Goal: Task Accomplishment & Management: Manage account settings

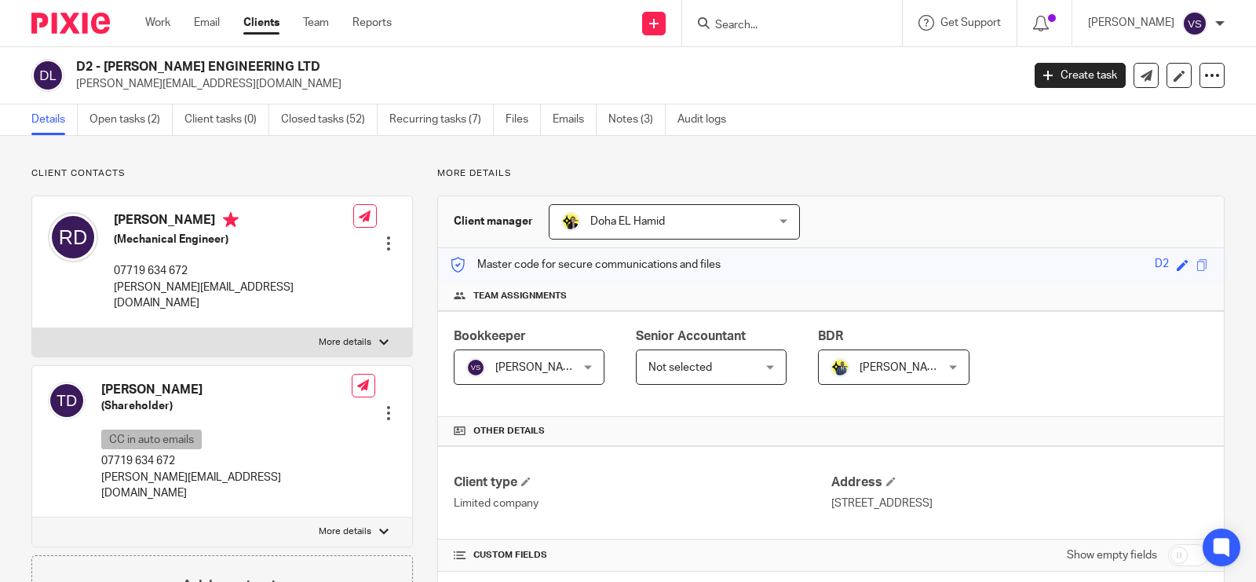
scroll to position [294, 0]
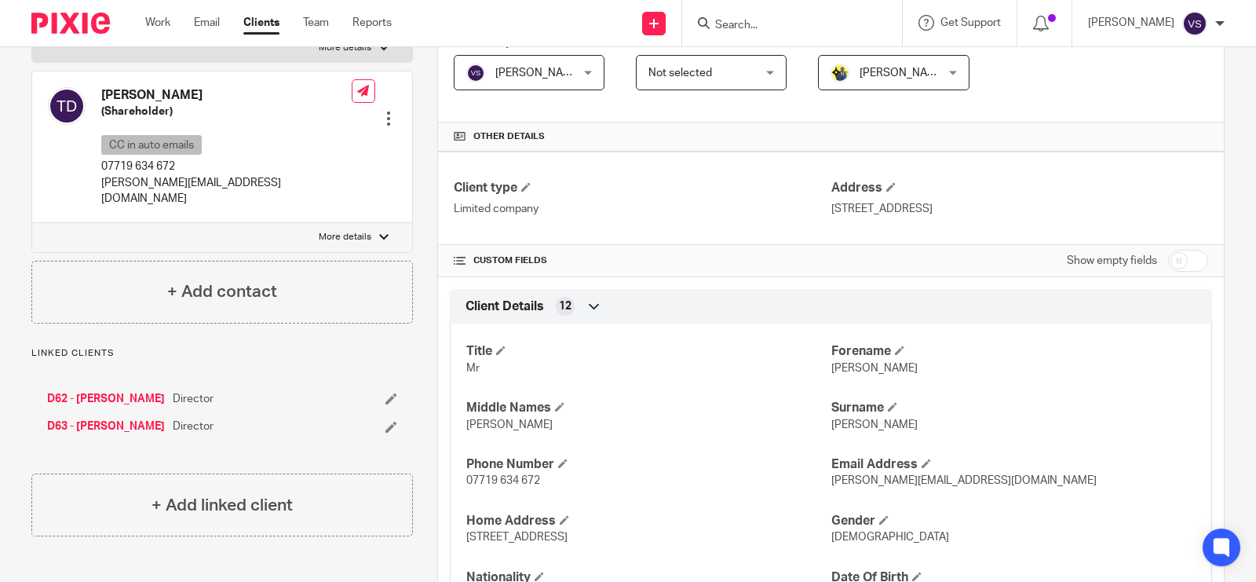
click at [767, 20] on input "Search" at bounding box center [783, 26] width 141 height 14
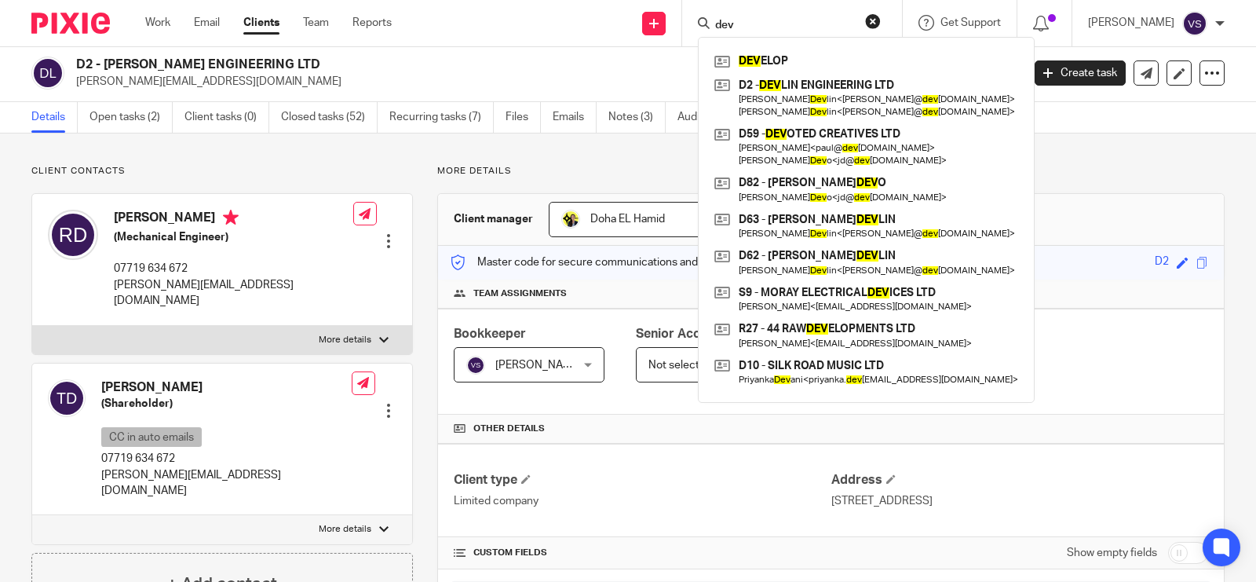
scroll to position [0, 0]
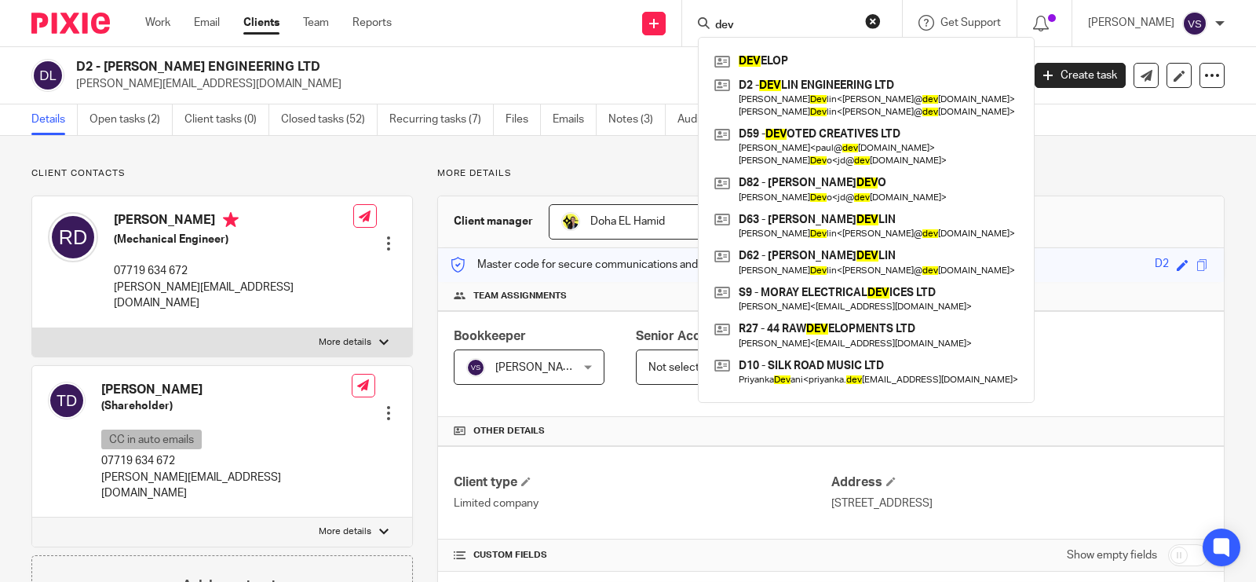
type input "dev"
drag, startPoint x: 104, startPoint y: 59, endPoint x: 276, endPoint y: 69, distance: 172.2
click at [276, 69] on h2 "D2 - [PERSON_NAME] ENGINEERING LTD" at bounding box center [450, 67] width 748 height 16
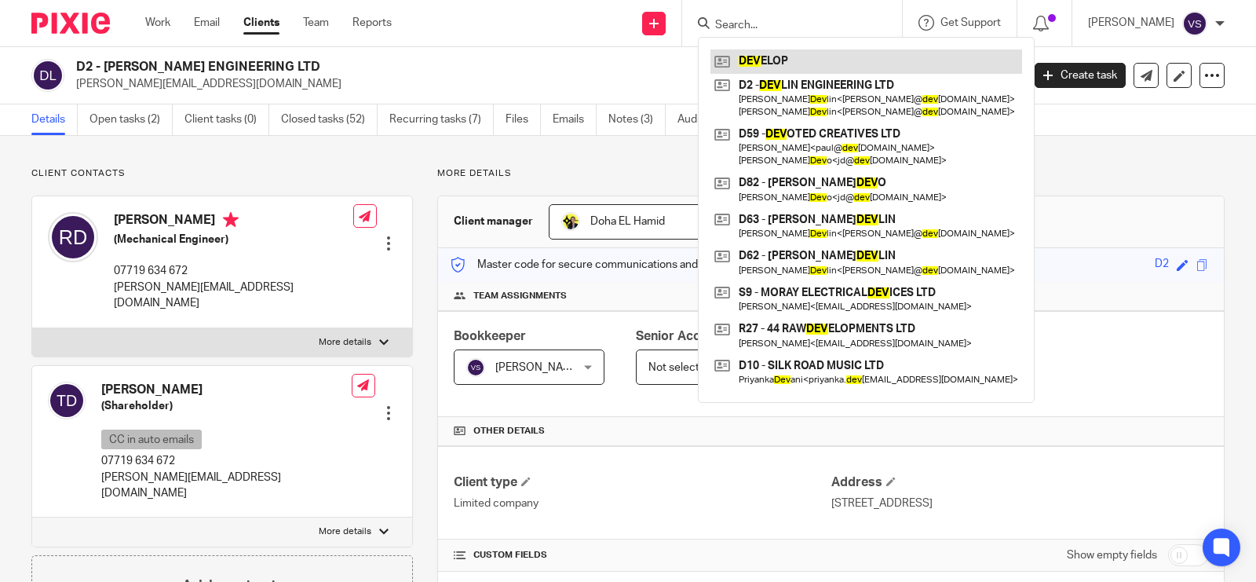
copy h2 "[PERSON_NAME] ENGINEERING LTD"
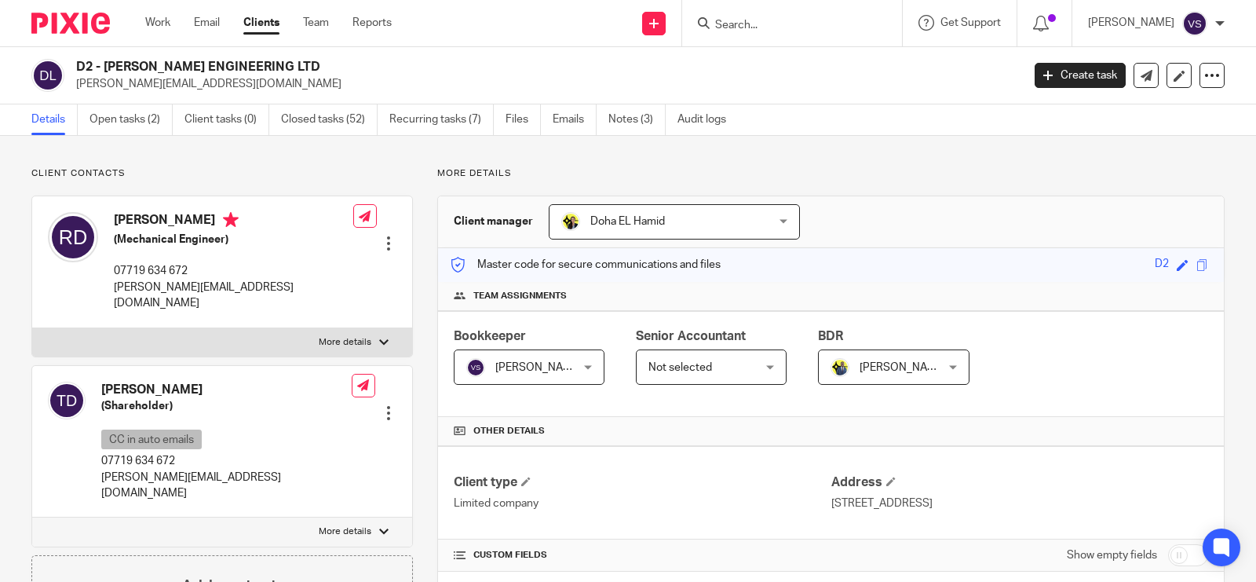
click at [808, 24] on input "Search" at bounding box center [783, 26] width 141 height 14
paste input "[PERSON_NAME] ENGINEERING LTD"
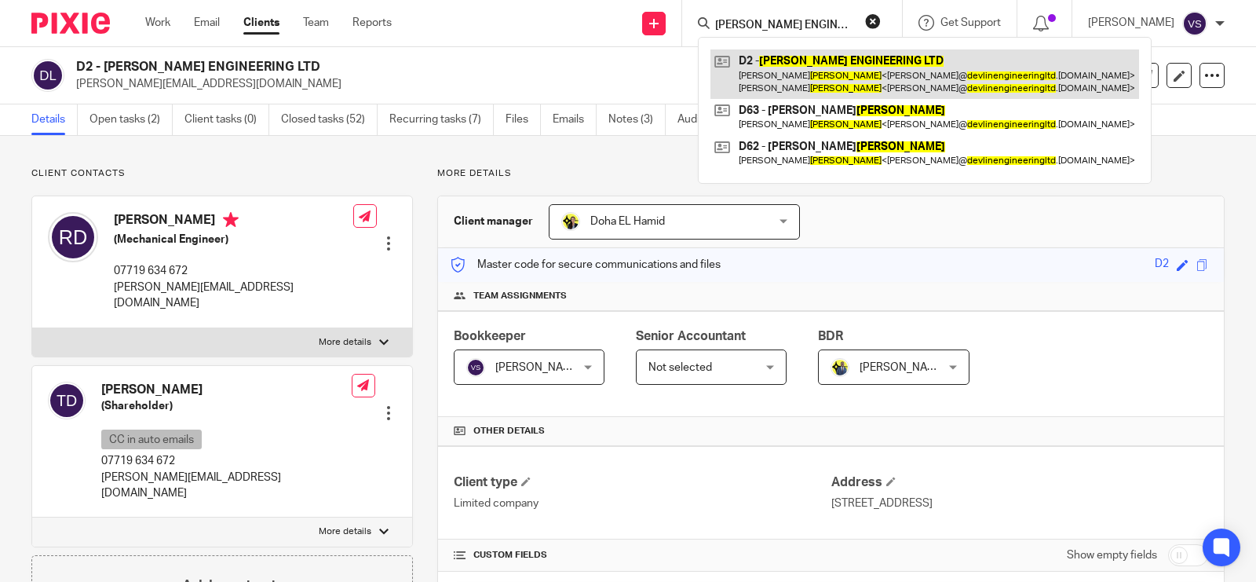
type input "DEVLIN ENGINEERING LTD"
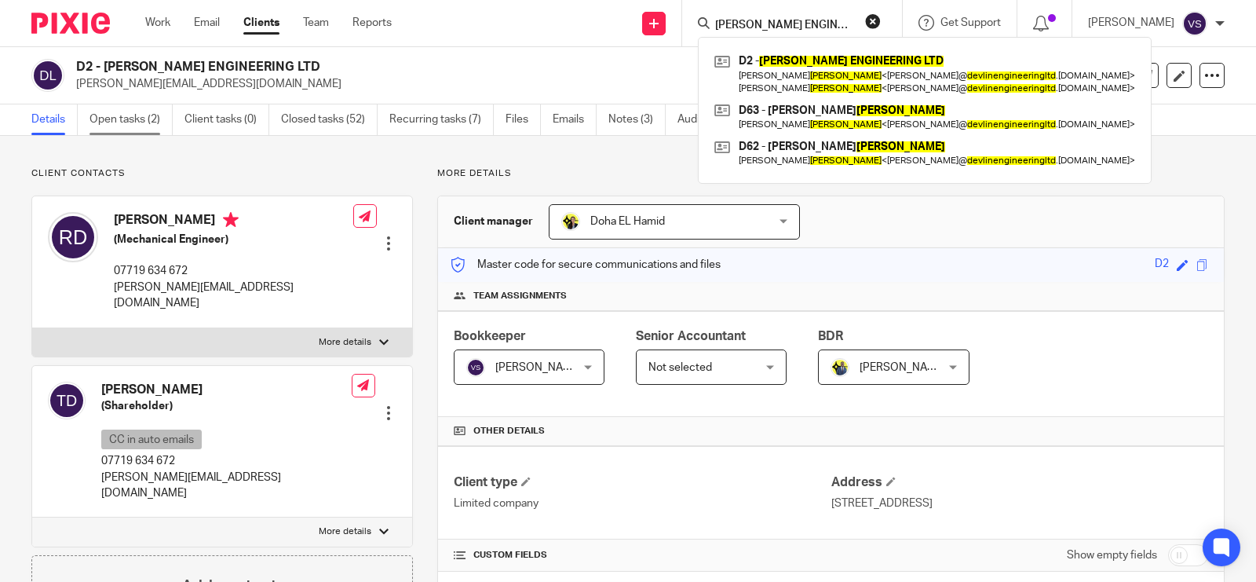
click at [145, 129] on link "Open tasks (2)" at bounding box center [130, 119] width 83 height 31
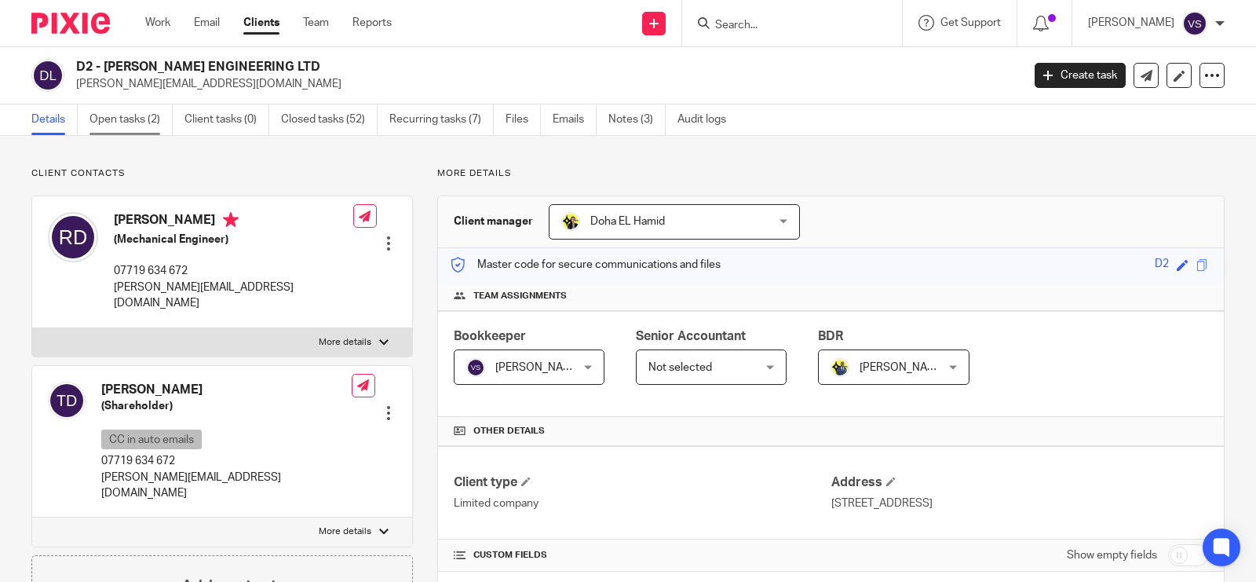
click at [132, 128] on link "Open tasks (2)" at bounding box center [130, 119] width 83 height 31
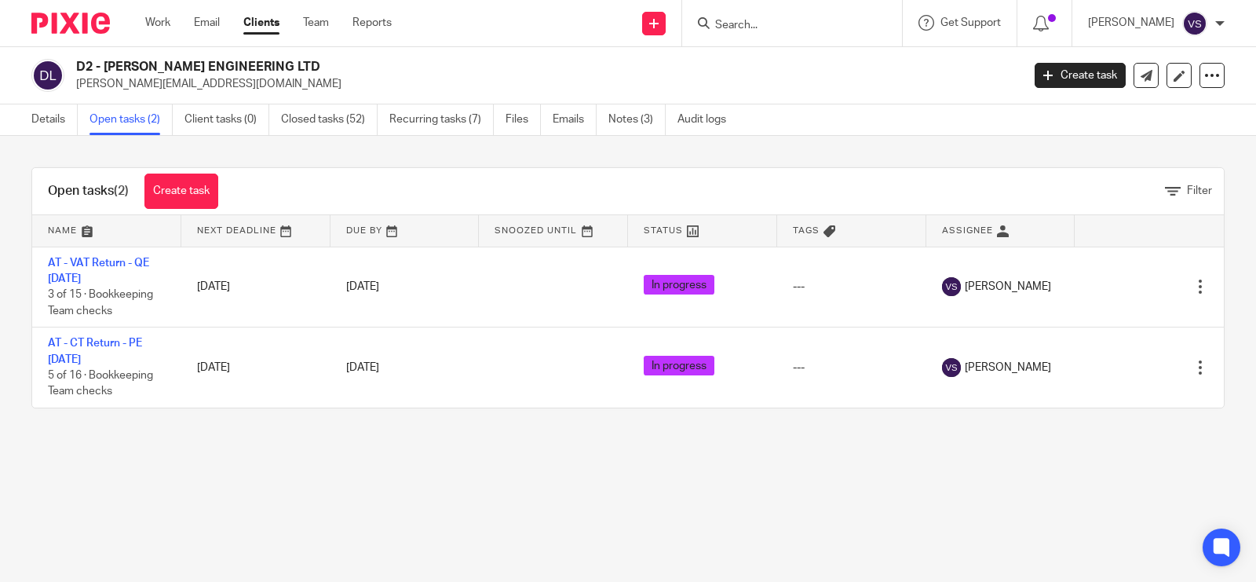
click at [782, 21] on input "Search" at bounding box center [783, 26] width 141 height 14
click at [782, 13] on form at bounding box center [796, 23] width 167 height 20
click at [782, 28] on input "Search" at bounding box center [783, 26] width 141 height 14
click at [420, 177] on div "Open tasks (2) Create task Filter" at bounding box center [627, 191] width 1191 height 47
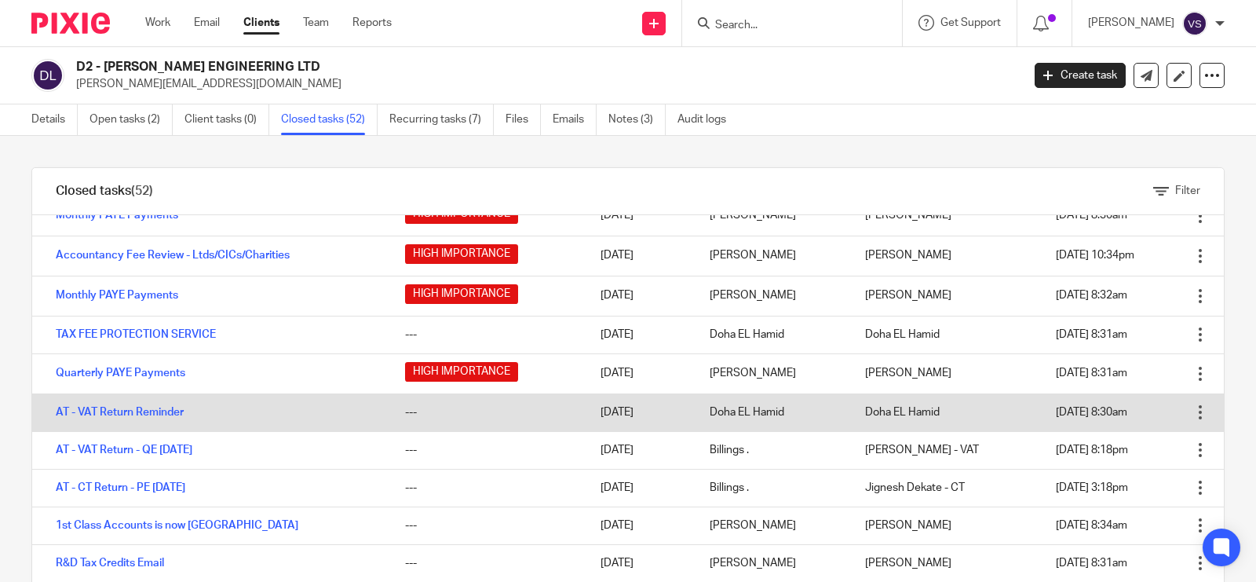
scroll to position [98, 0]
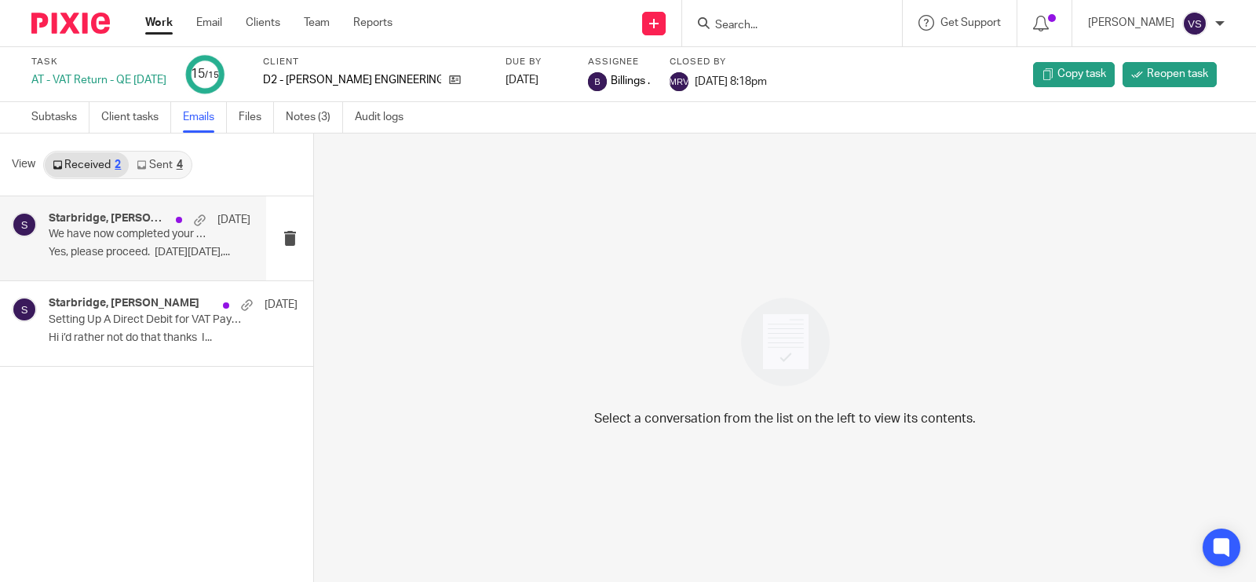
click at [148, 247] on p "Yes, please proceed. On Tue, Jun 17,..." at bounding box center [150, 252] width 202 height 13
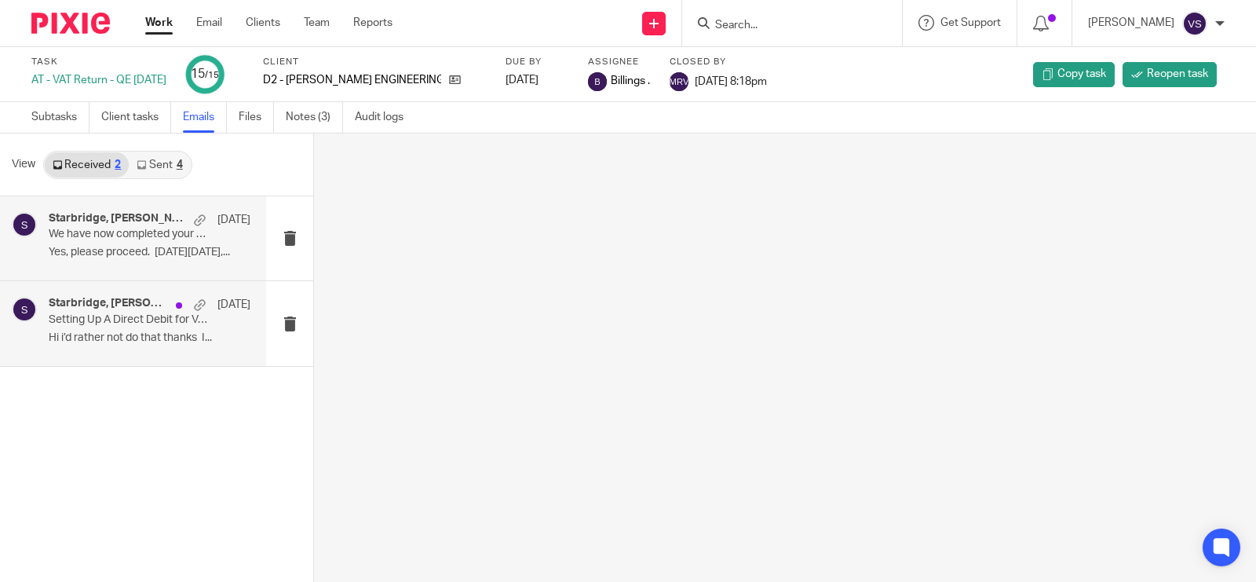
click at [127, 345] on div "Starbridge, Rory Devlin 26 Jun Setting Up A Direct Debit for VAT Payments Hi i’…" at bounding box center [150, 323] width 202 height 53
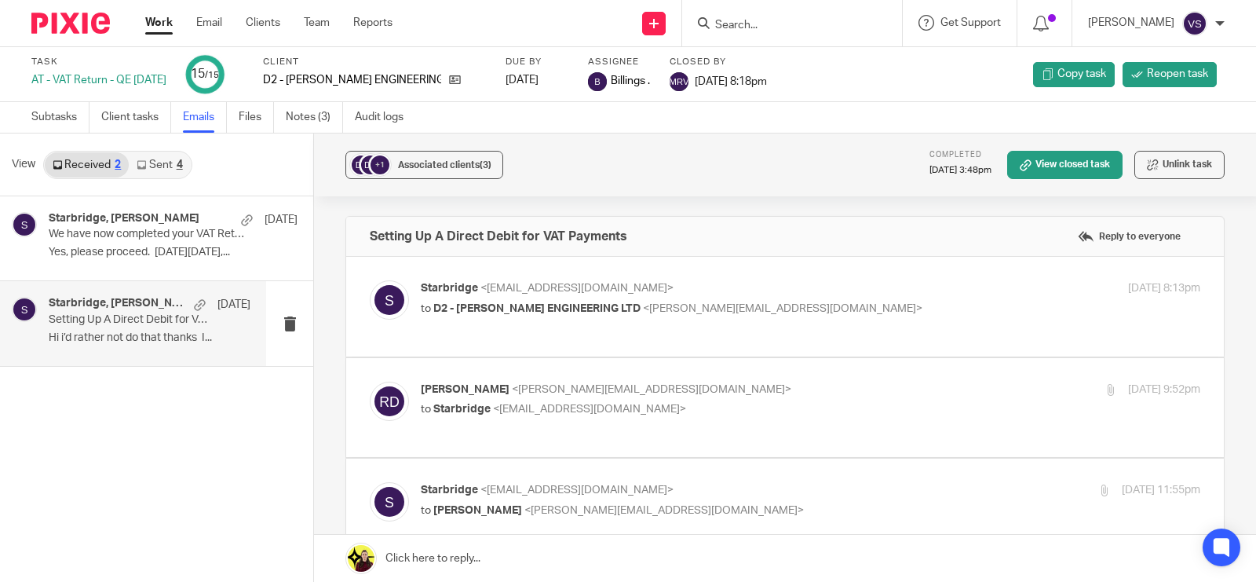
click at [697, 296] on p "Starbridge <info@starbridge.uk>" at bounding box center [681, 288] width 520 height 16
checkbox input "true"
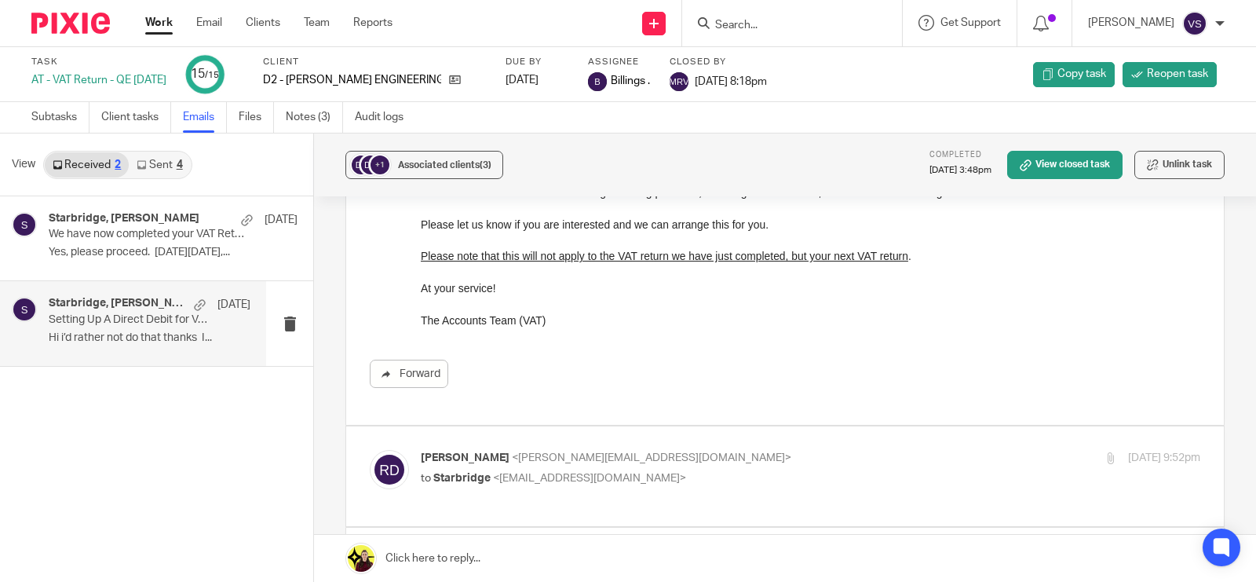
scroll to position [491, 0]
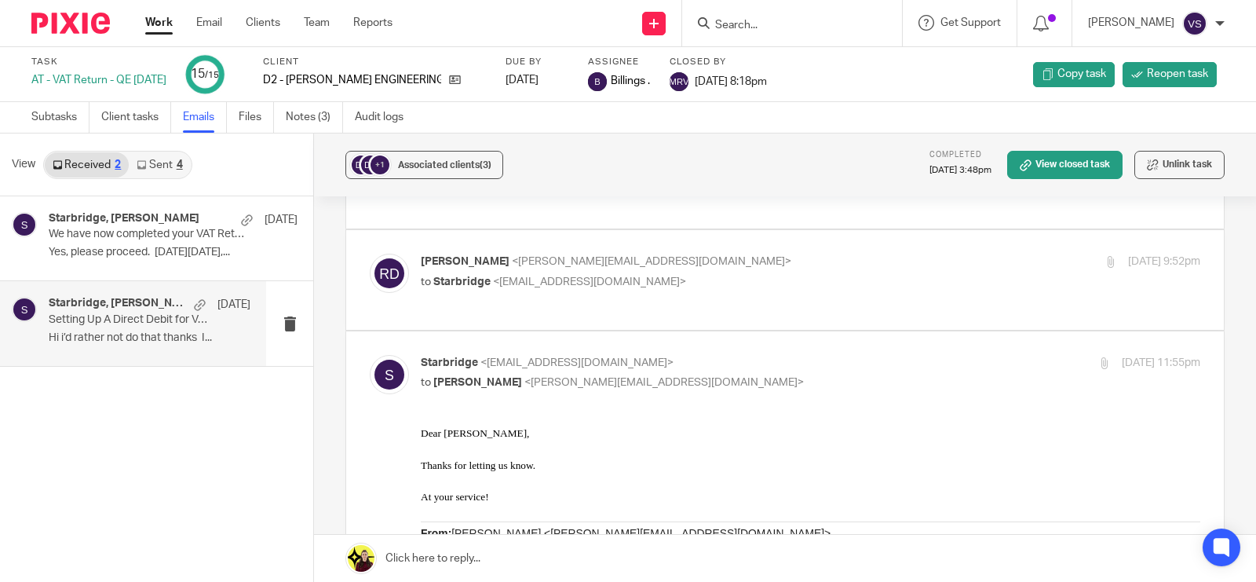
click at [783, 279] on p "to Starbridge <info@starbridge.uk>" at bounding box center [681, 282] width 520 height 16
checkbox input "true"
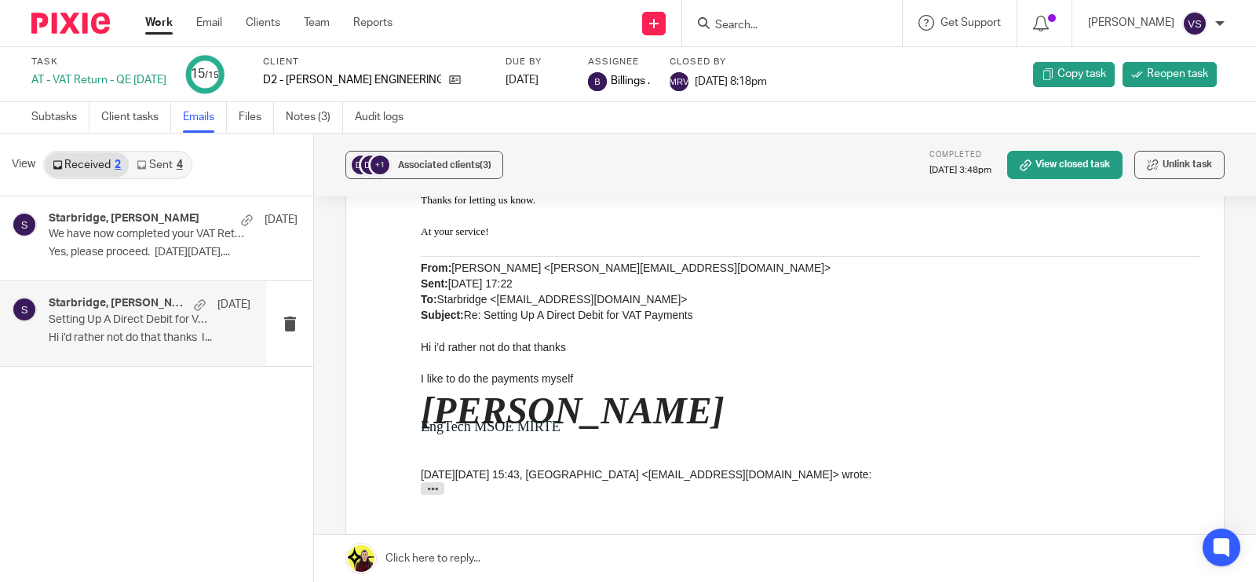
scroll to position [883, 0]
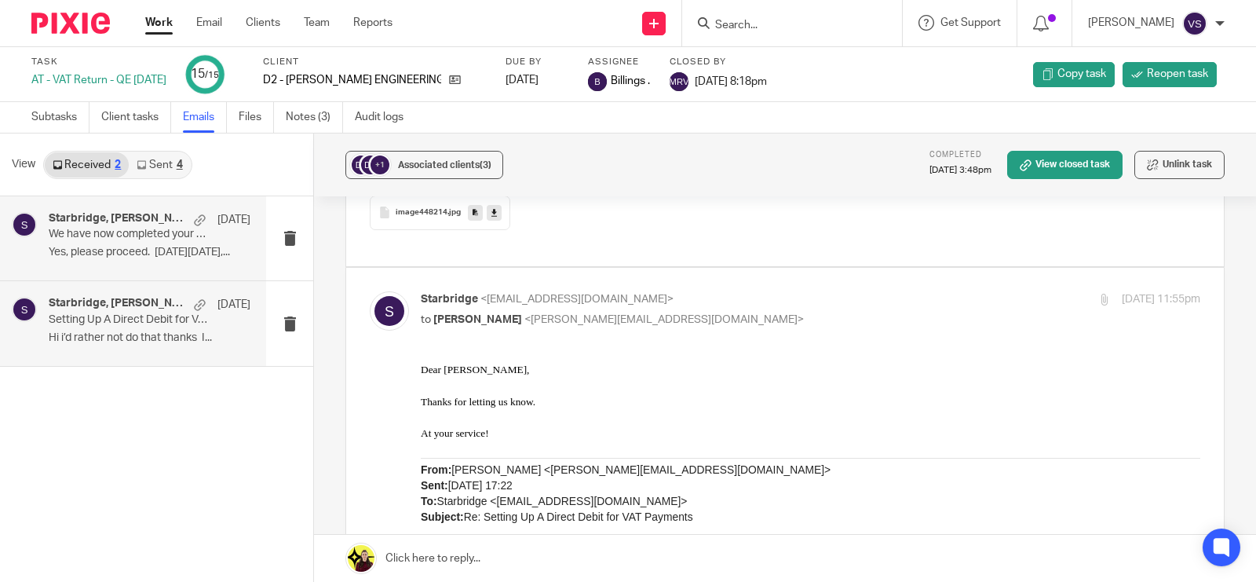
click at [111, 246] on p "Yes, please proceed. On Tue, Jun 17,..." at bounding box center [150, 252] width 202 height 13
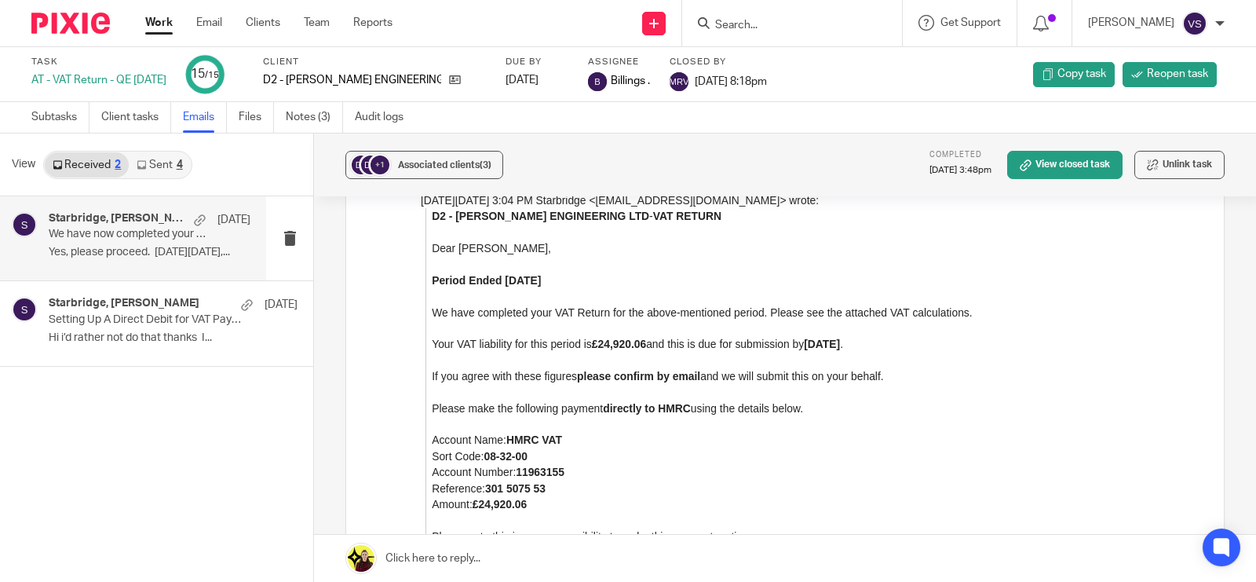
scroll to position [0, 0]
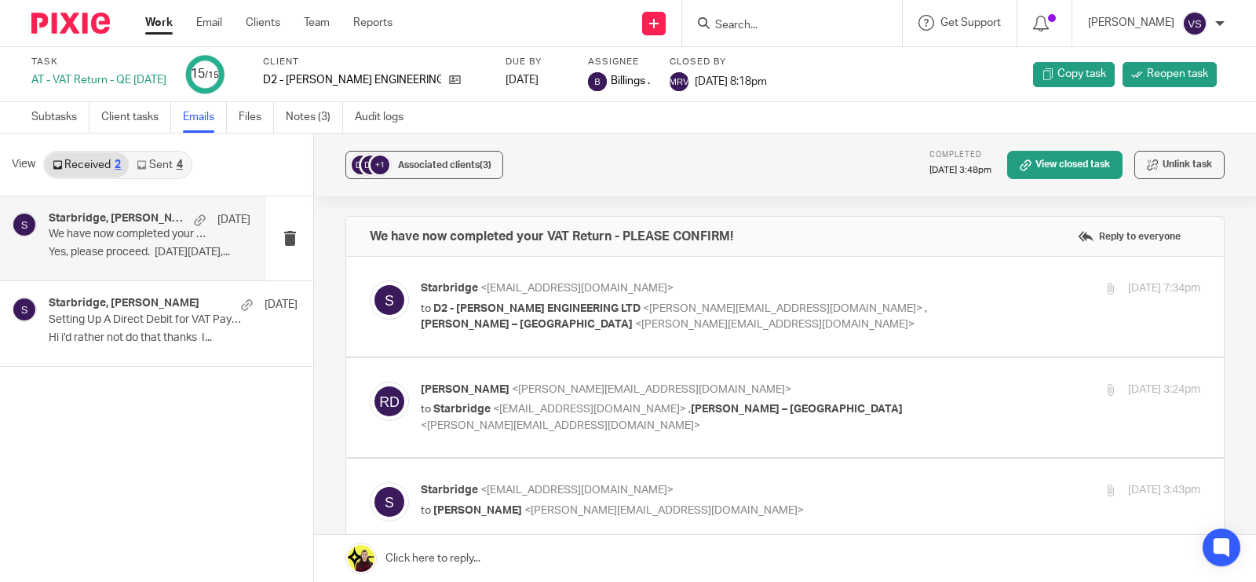
click at [163, 155] on link "Sent 4" at bounding box center [159, 164] width 61 height 25
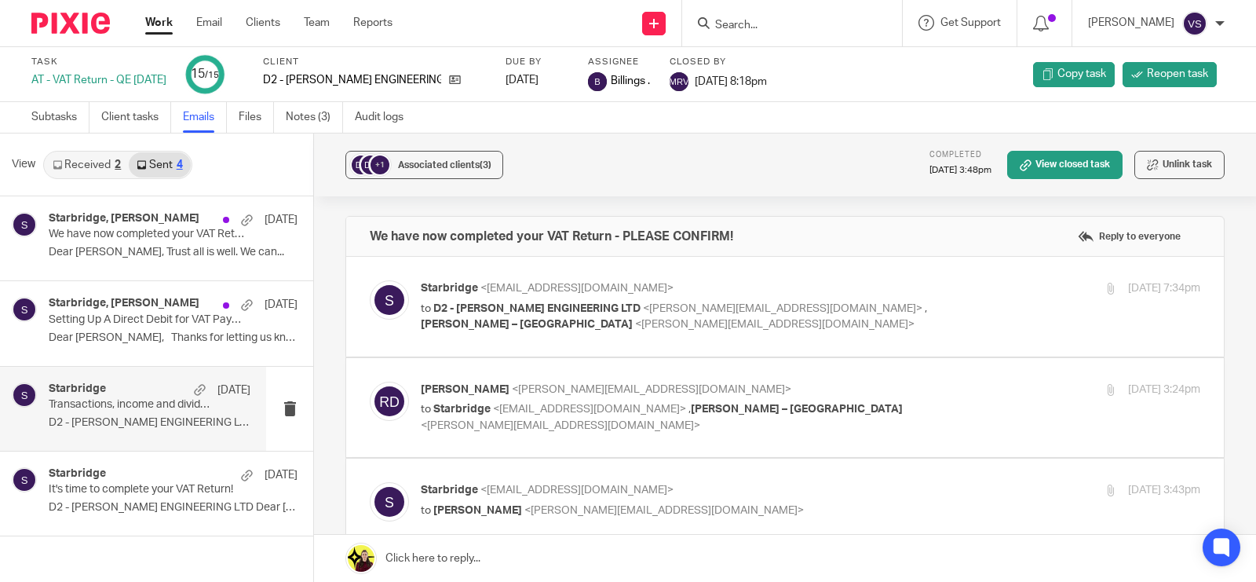
click at [136, 422] on p "D2 - DEVLIN ENGINEERING LTD Dear Rory, ..." at bounding box center [150, 422] width 202 height 13
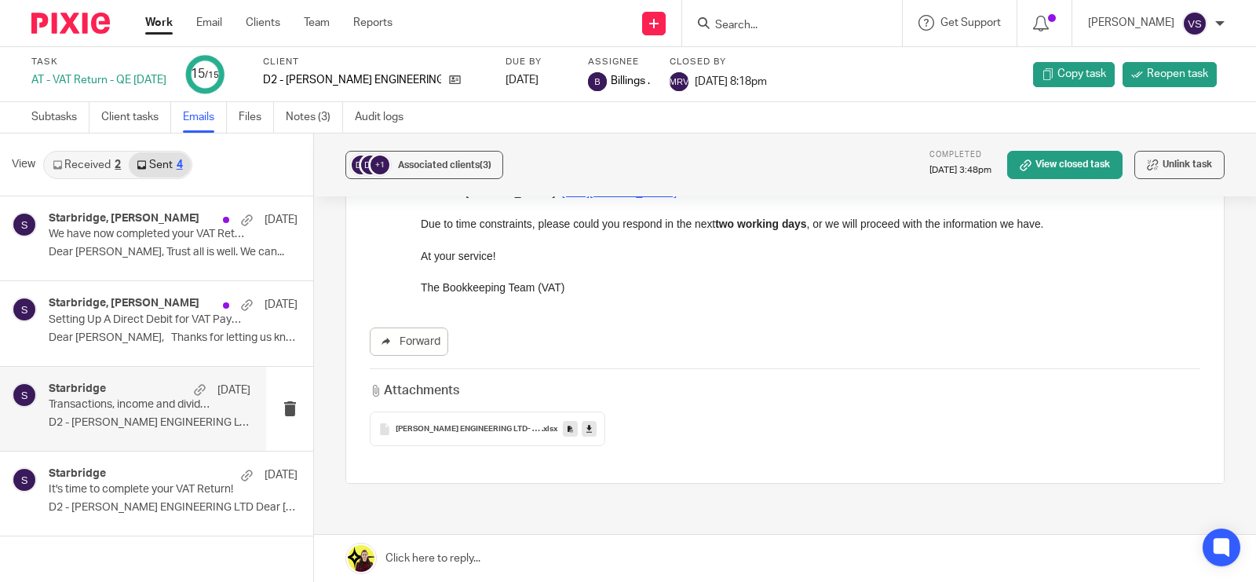
scroll to position [392, 0]
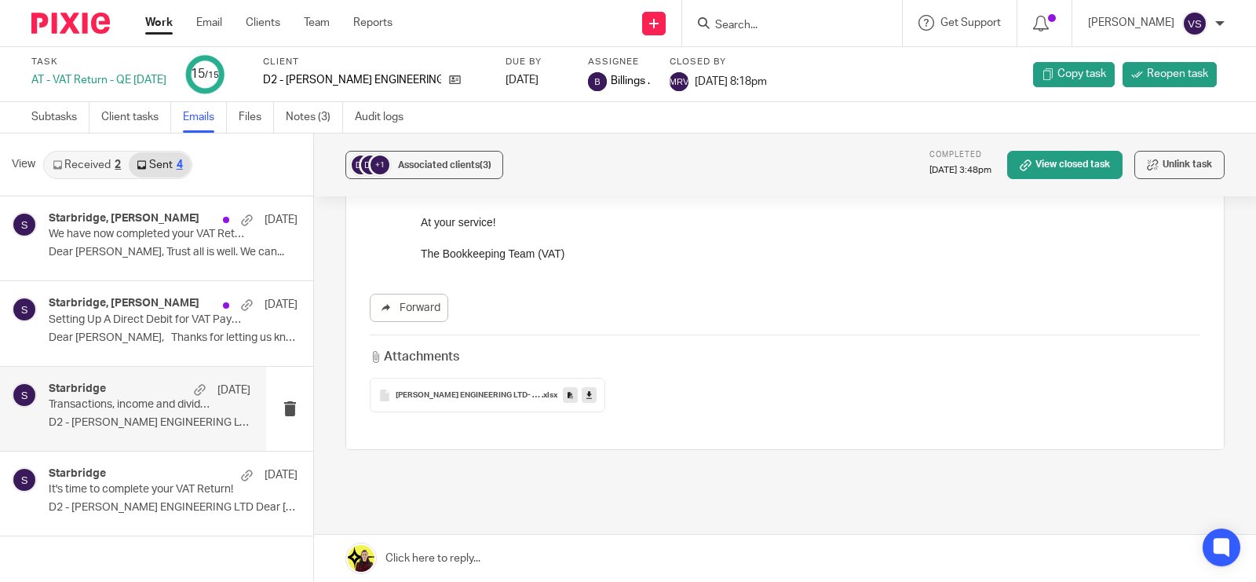
click at [583, 402] on link at bounding box center [589, 395] width 15 height 16
click at [589, 390] on link at bounding box center [589, 395] width 15 height 16
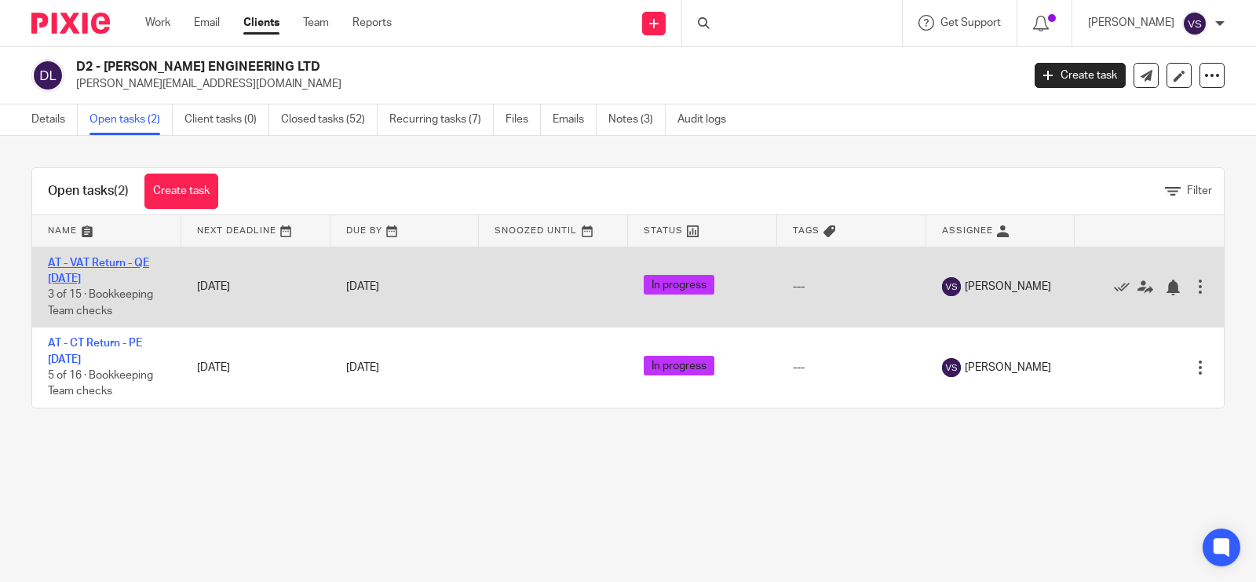
click at [97, 265] on link "AT - VAT Return - QE [DATE]" at bounding box center [98, 270] width 101 height 27
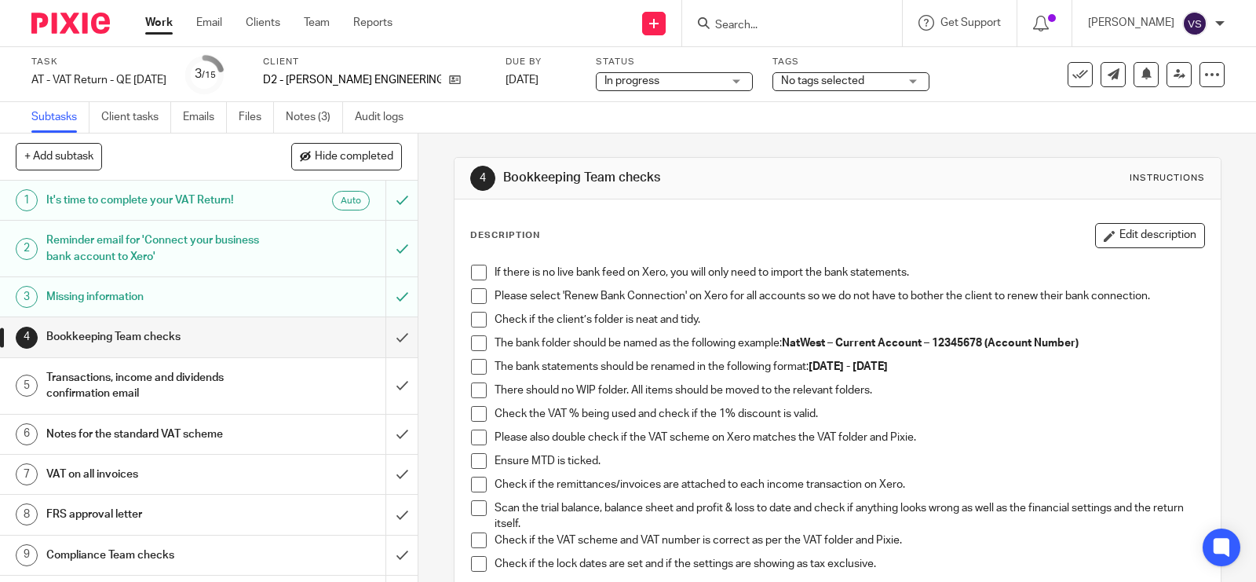
click at [471, 272] on span at bounding box center [479, 272] width 16 height 16
click at [473, 294] on span at bounding box center [479, 296] width 16 height 16
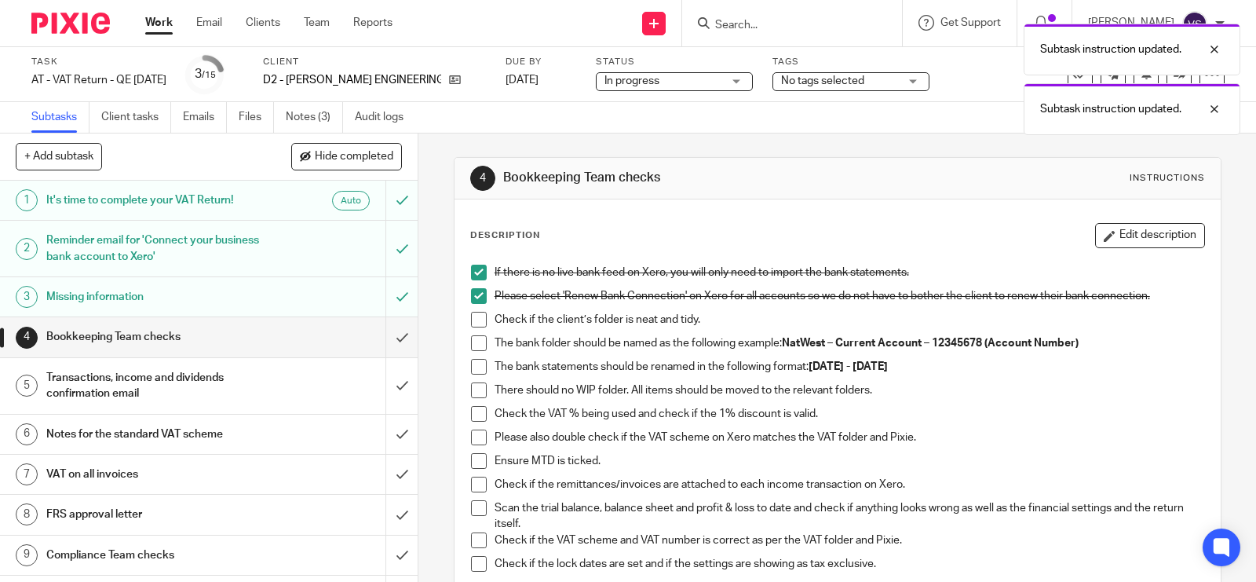
click at [481, 323] on li "Check if the client’s folder is neat and tidy." at bounding box center [837, 324] width 733 height 24
click at [471, 319] on span at bounding box center [479, 320] width 16 height 16
click at [476, 350] on span at bounding box center [479, 343] width 16 height 16
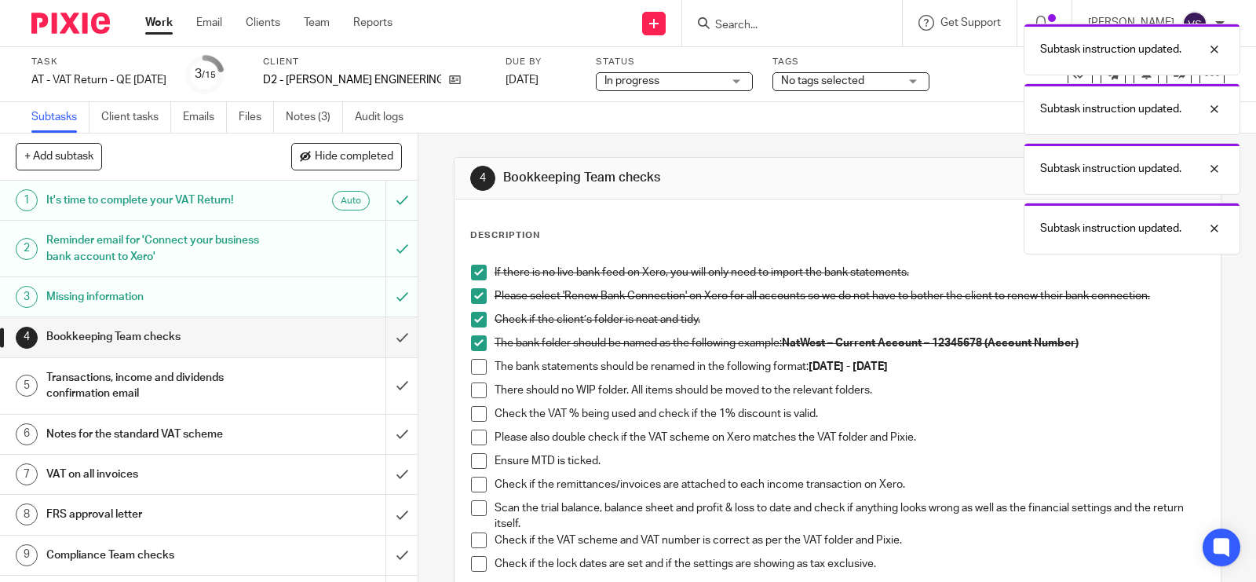
click at [477, 371] on span at bounding box center [479, 367] width 16 height 16
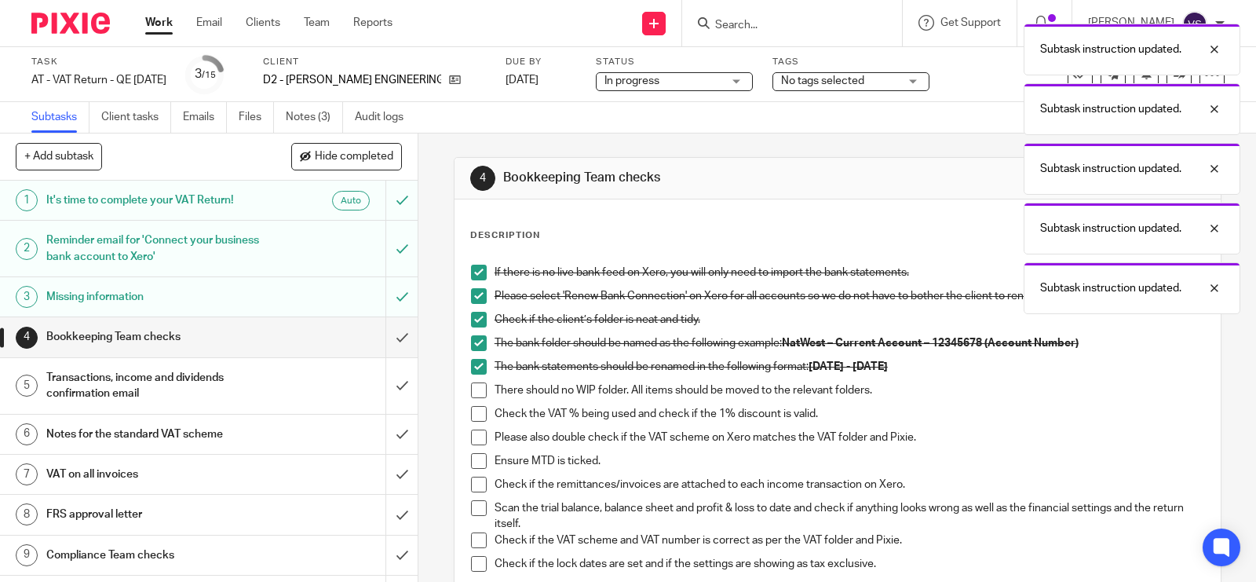
click at [477, 392] on span at bounding box center [479, 390] width 16 height 16
click at [477, 410] on span at bounding box center [479, 414] width 16 height 16
click at [476, 442] on span at bounding box center [479, 437] width 16 height 16
click at [471, 469] on span at bounding box center [479, 461] width 16 height 16
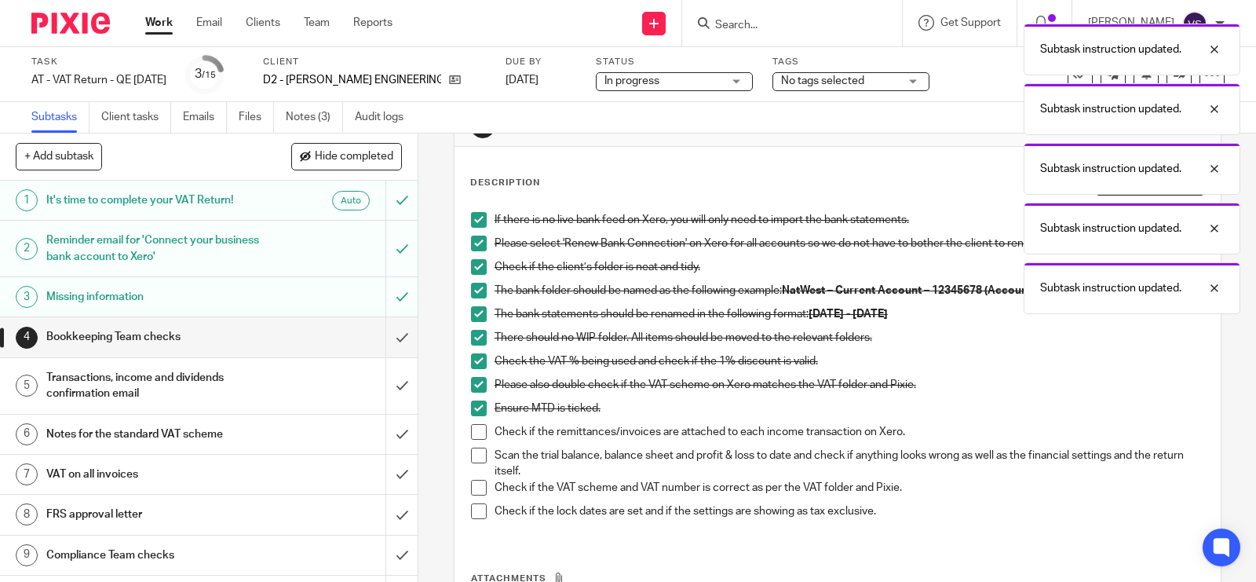
scroll to position [98, 0]
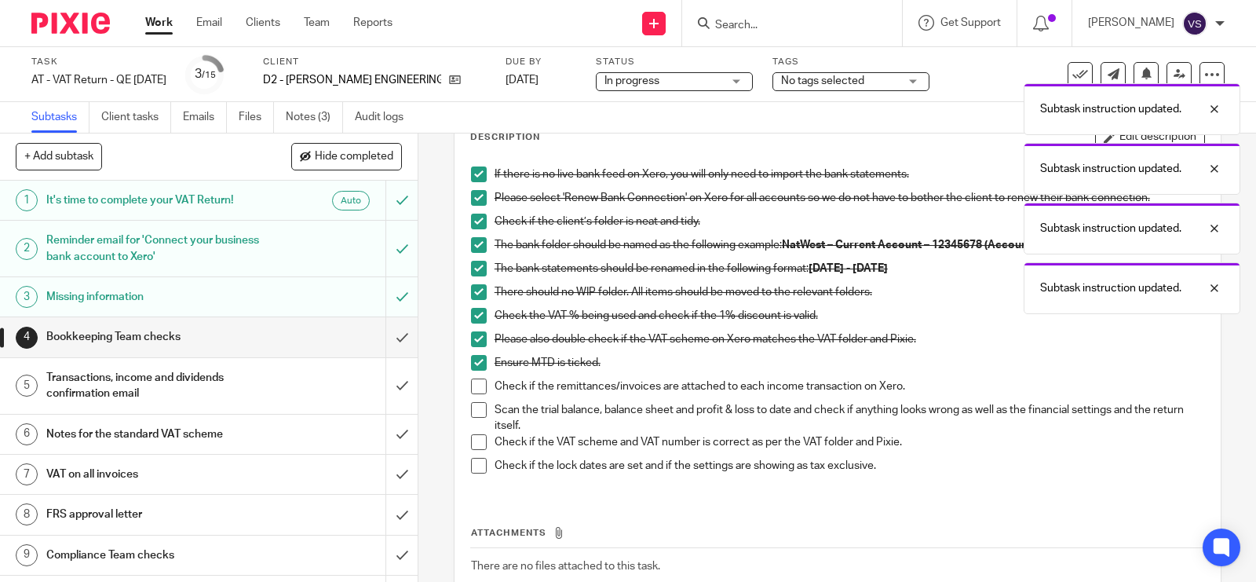
click at [476, 382] on span at bounding box center [479, 386] width 16 height 16
click at [473, 407] on span at bounding box center [479, 410] width 16 height 16
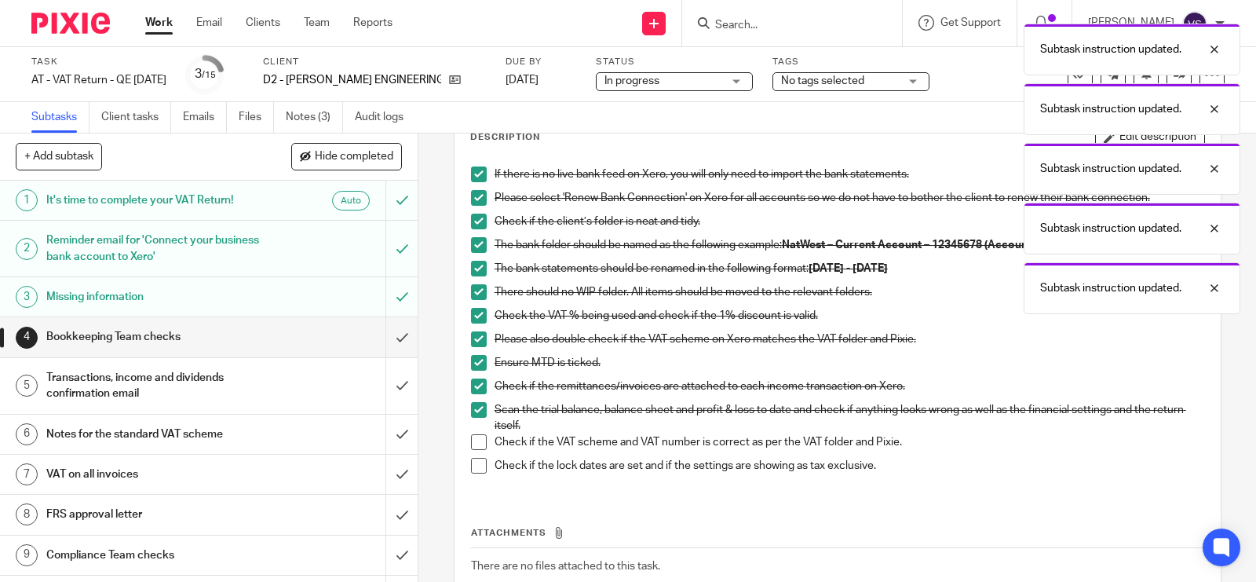
click at [472, 443] on span at bounding box center [479, 442] width 16 height 16
click at [471, 468] on span at bounding box center [479, 466] width 16 height 16
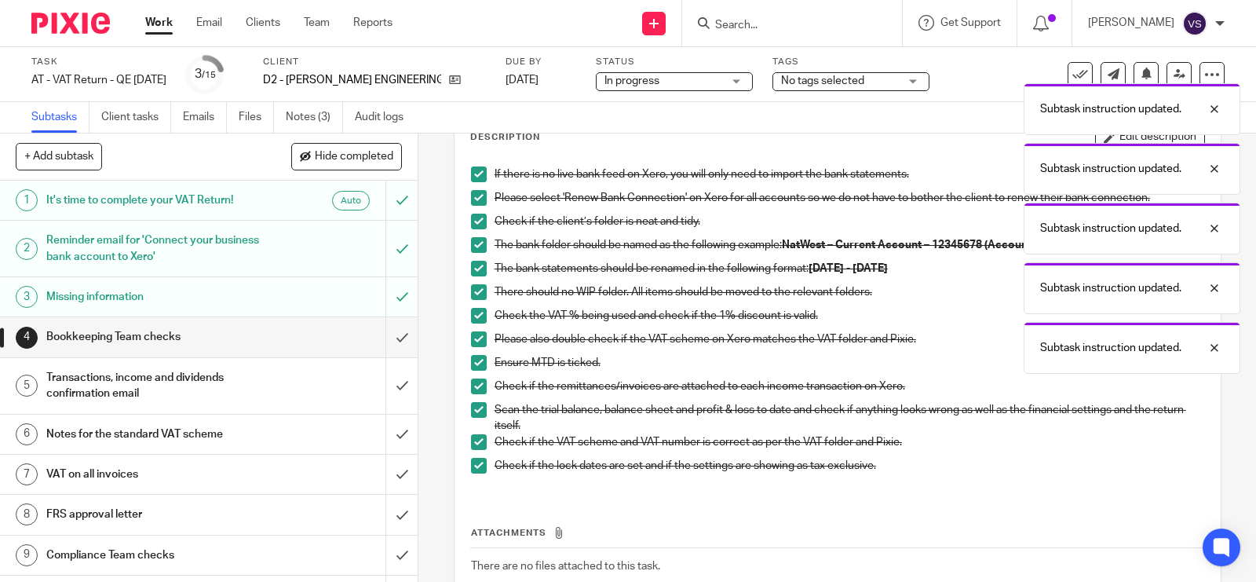
scroll to position [201, 0]
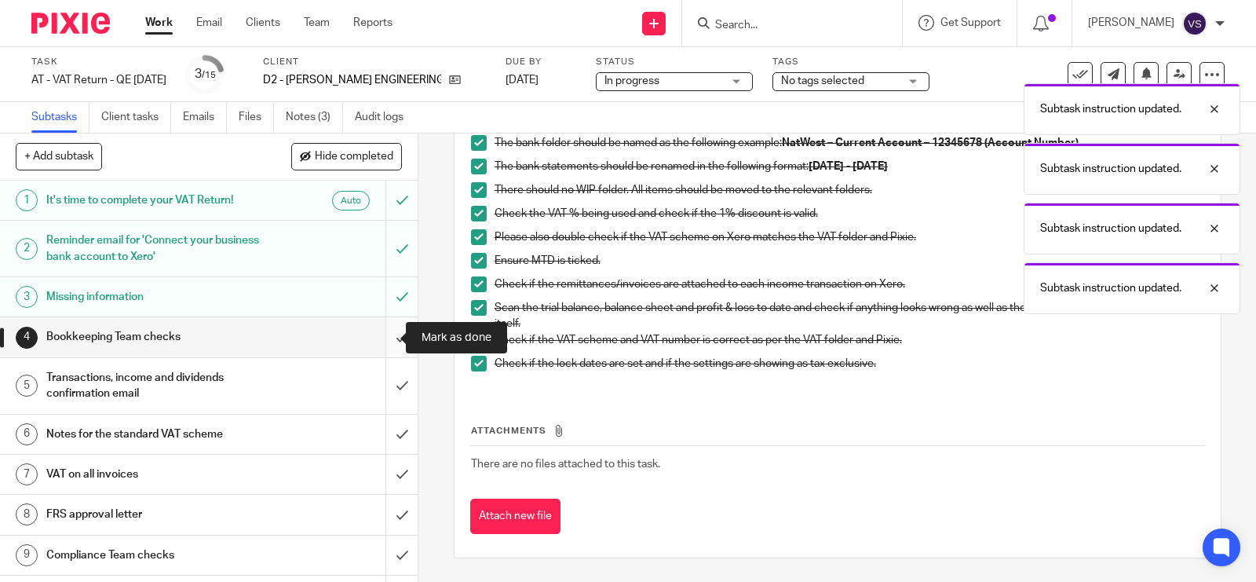
click at [385, 332] on input "submit" at bounding box center [209, 336] width 418 height 39
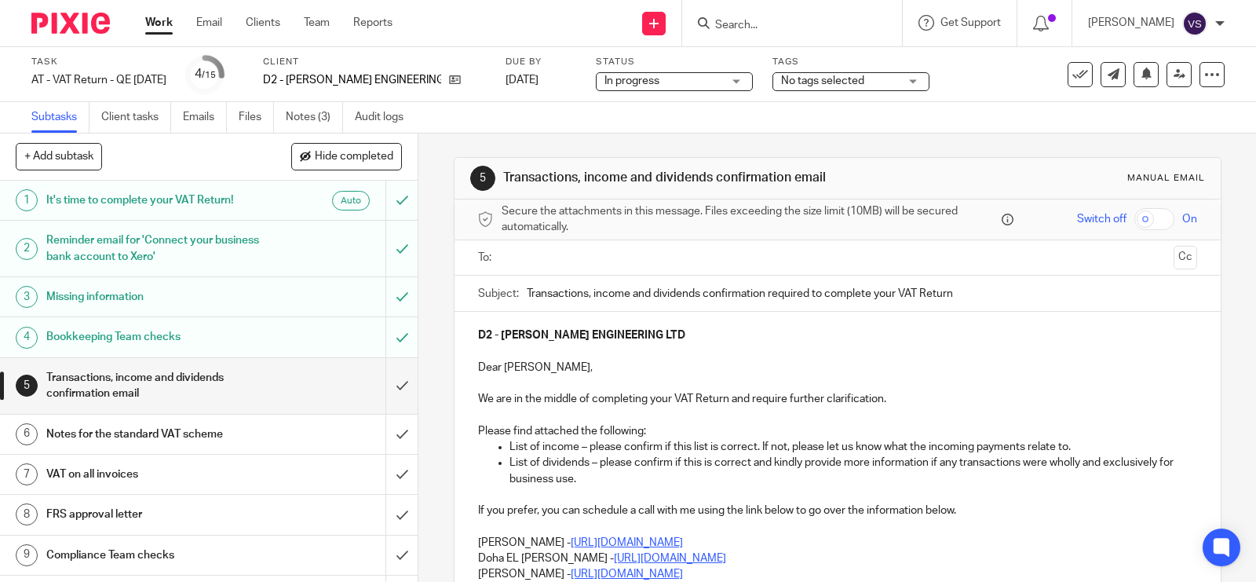
click at [641, 267] on input "text" at bounding box center [836, 258] width 659 height 18
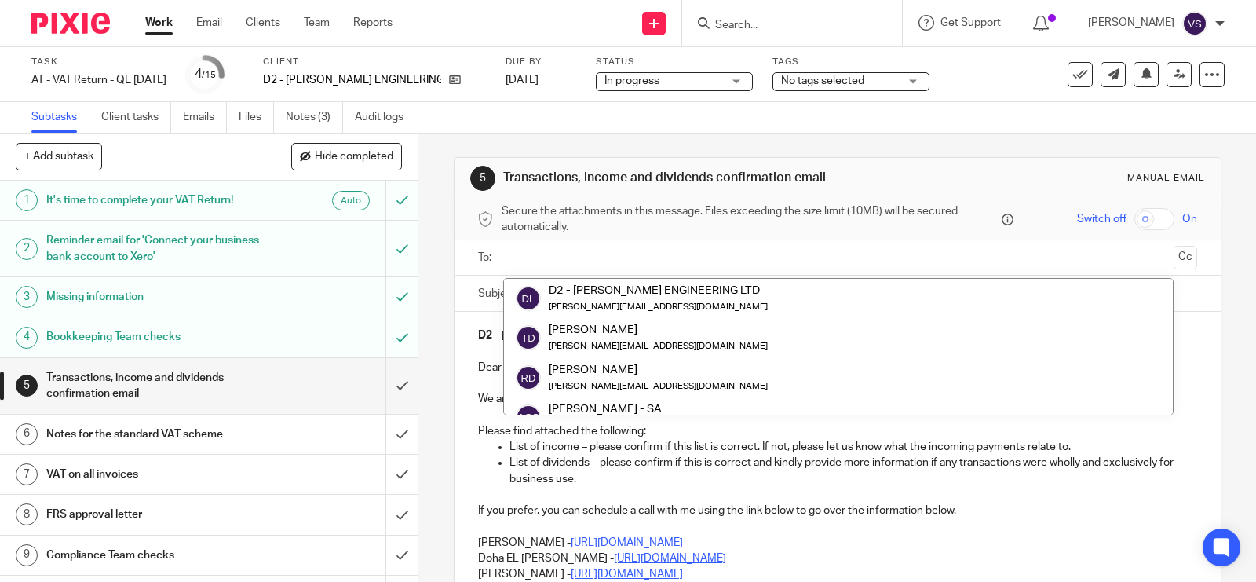
paste input "[PERSON_NAME][EMAIL_ADDRESS][DOMAIN_NAME]"
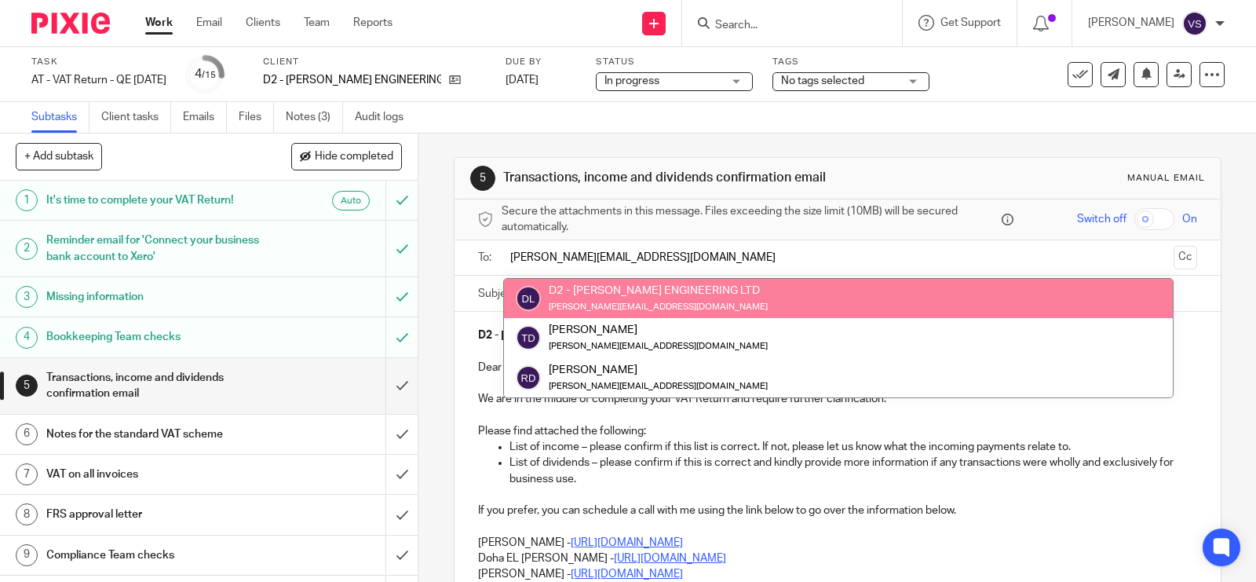
type input "[PERSON_NAME][EMAIL_ADDRESS][DOMAIN_NAME]"
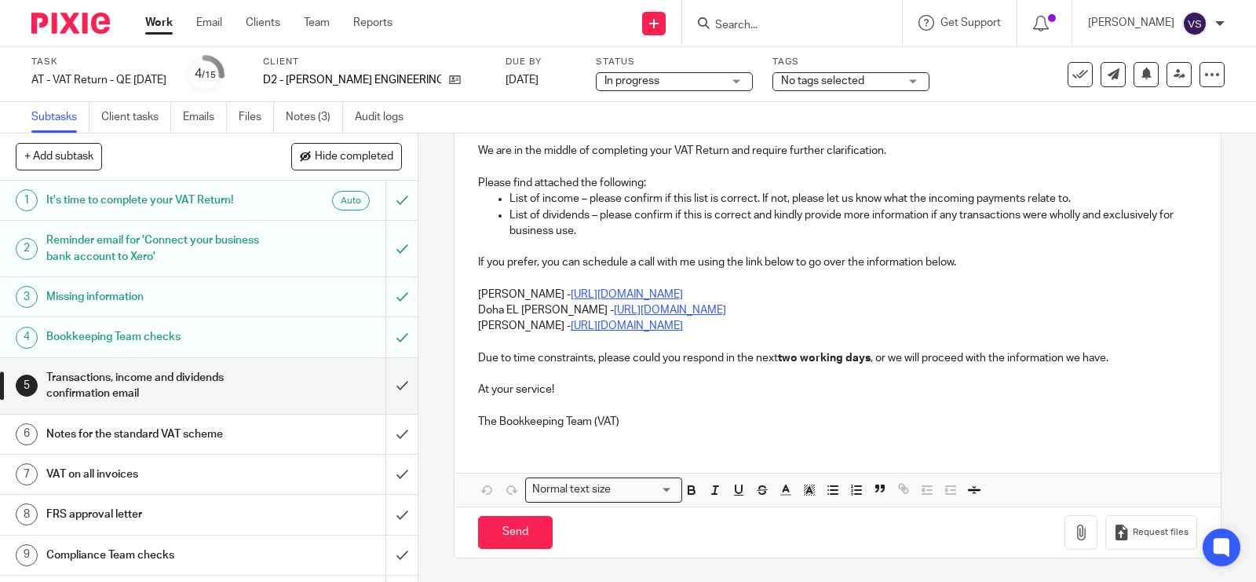
scroll to position [255, 0]
click at [478, 289] on p "Carine Thompson - https://calendly.com/meetwithcarinethompson/call" at bounding box center [837, 294] width 719 height 16
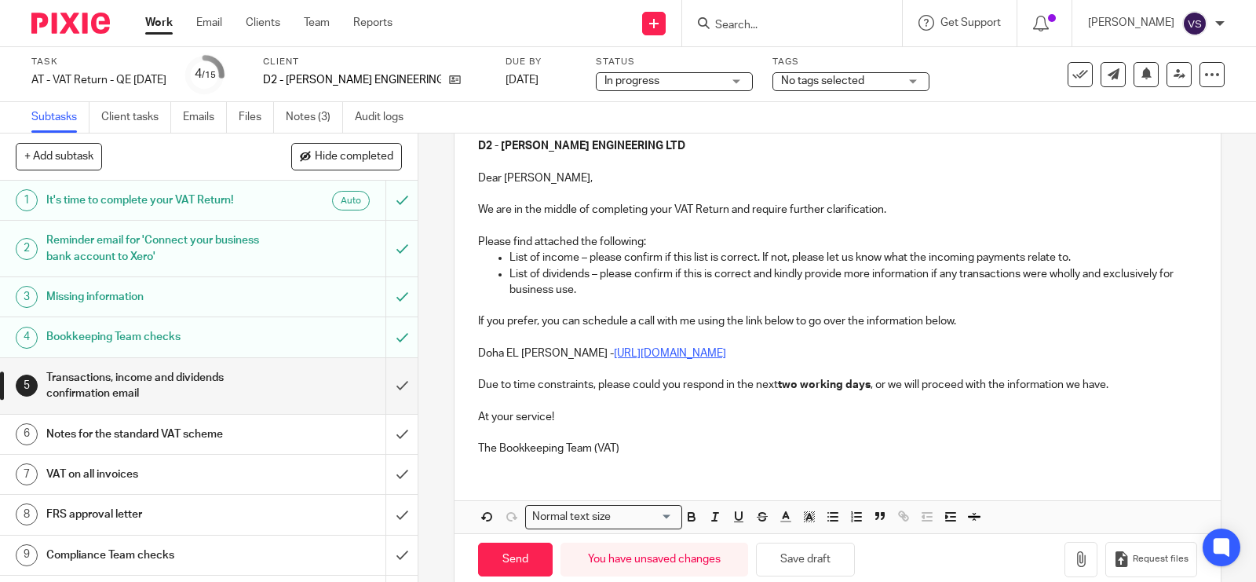
scroll to position [222, 0]
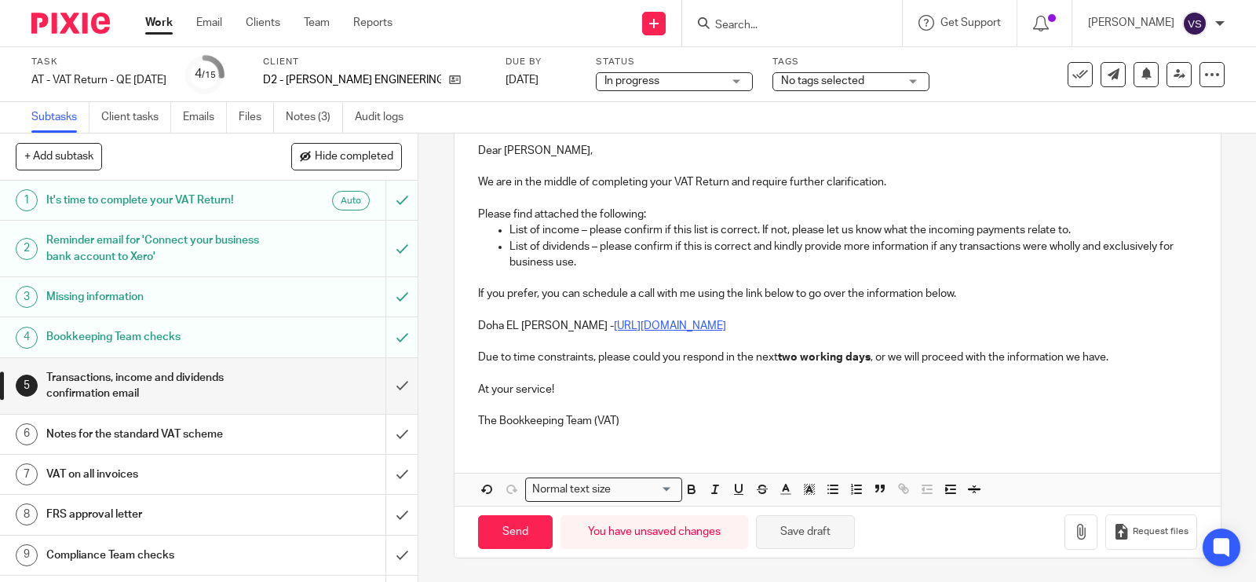
click at [816, 524] on button "Save draft" at bounding box center [805, 532] width 99 height 34
click at [1073, 534] on icon "button" at bounding box center [1081, 531] width 16 height 16
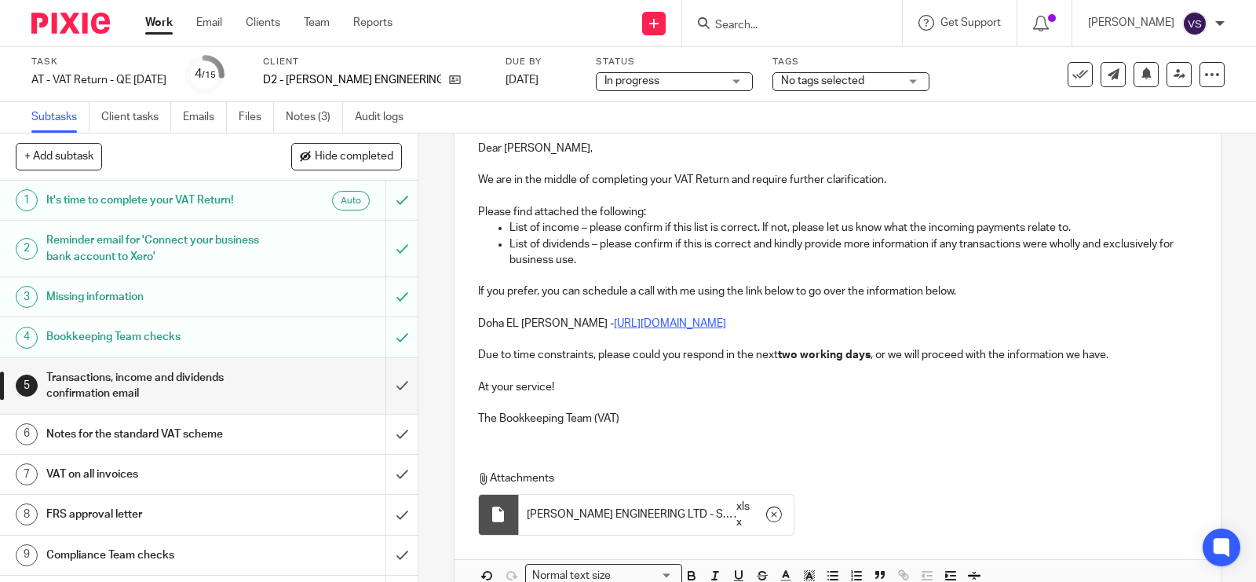
click at [947, 273] on p at bounding box center [837, 276] width 719 height 16
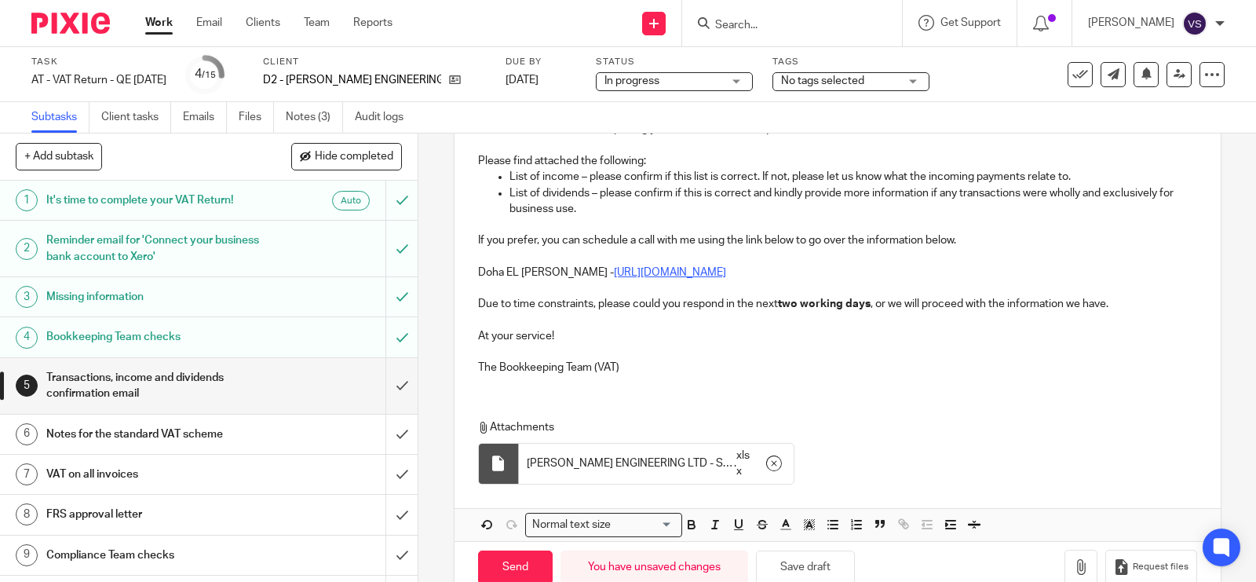
scroll to position [312, 0]
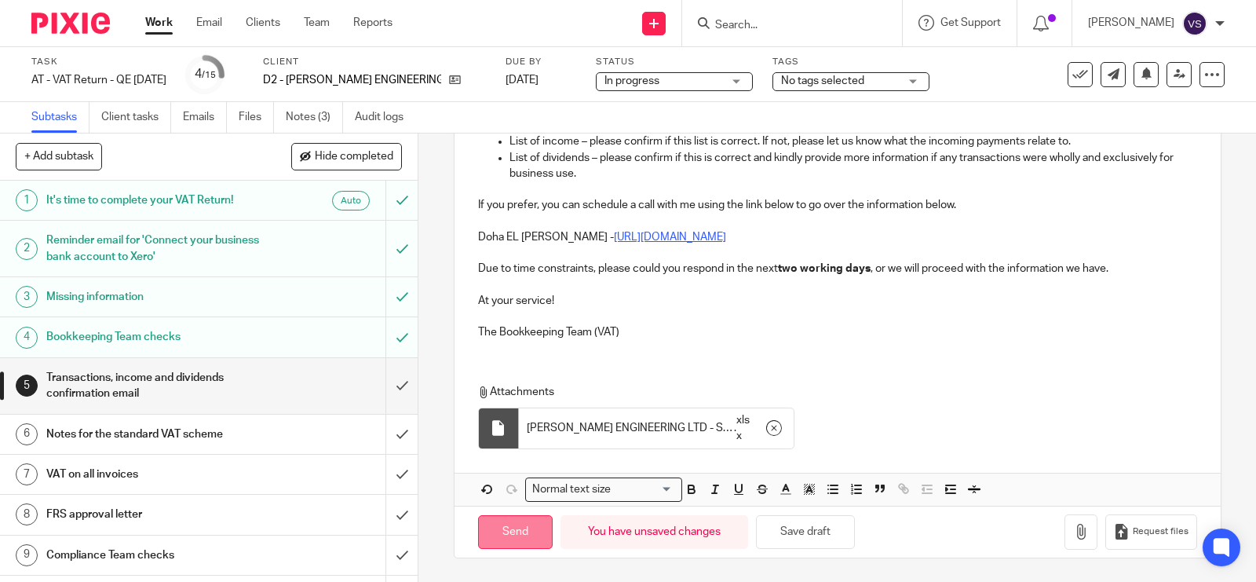
click at [508, 528] on input "Send" at bounding box center [515, 532] width 75 height 34
type input "Sent"
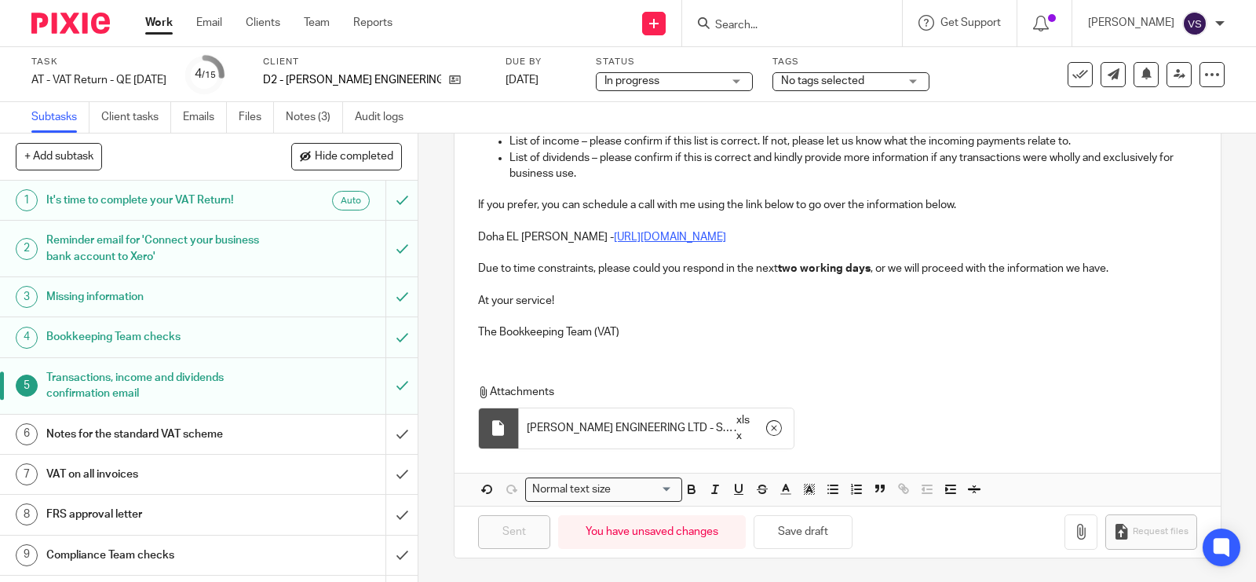
scroll to position [0, 0]
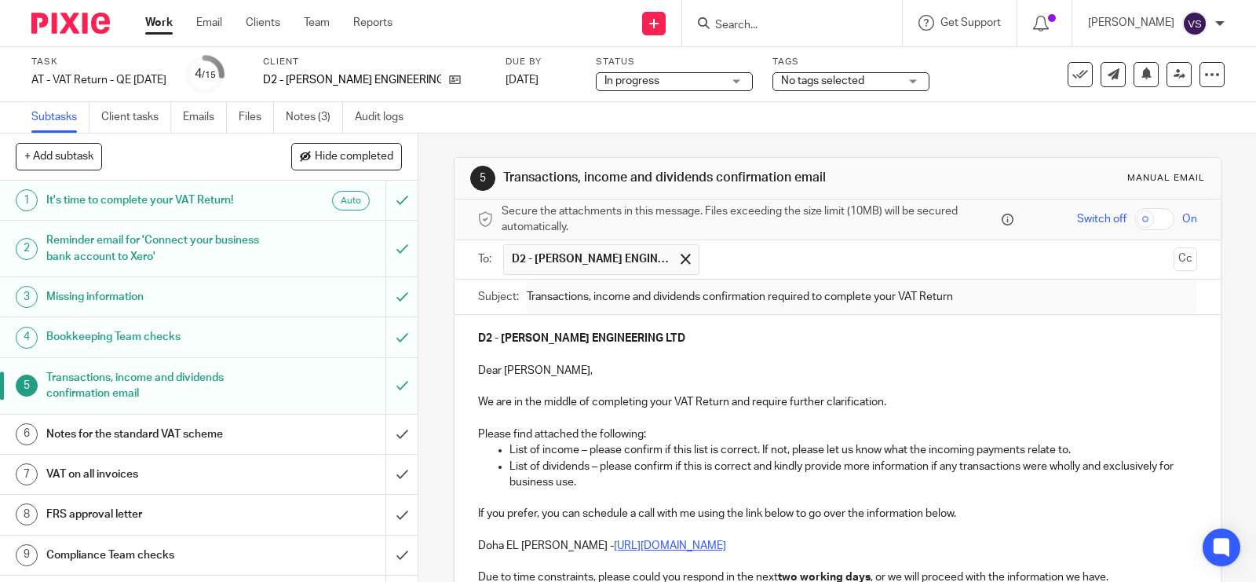
click at [779, 25] on input "Search" at bounding box center [783, 26] width 141 height 14
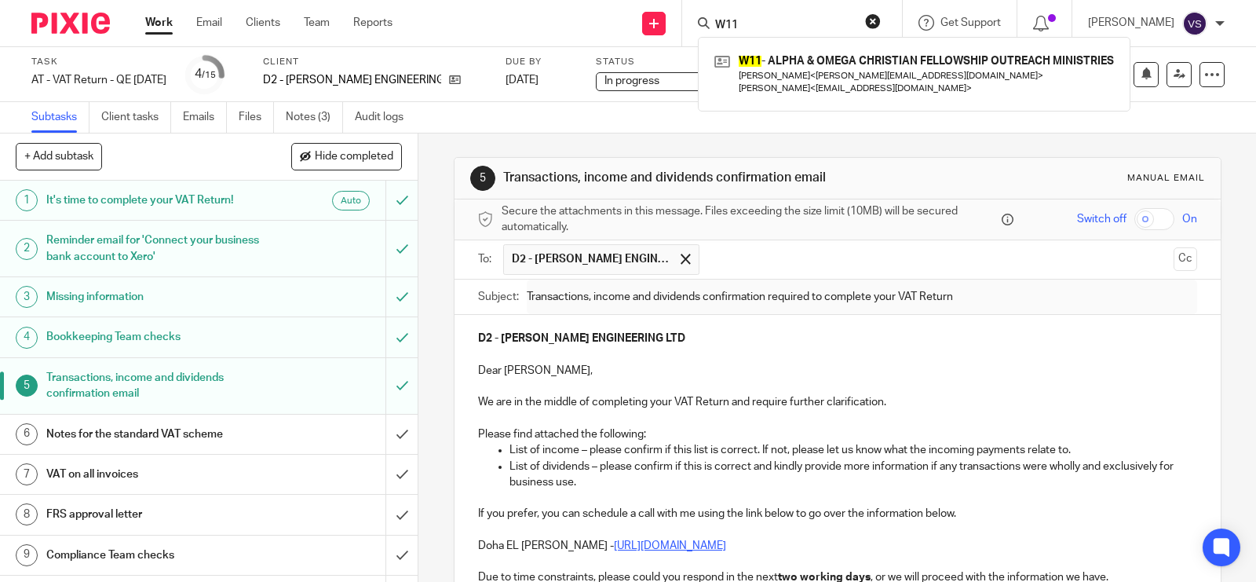
type input "W11"
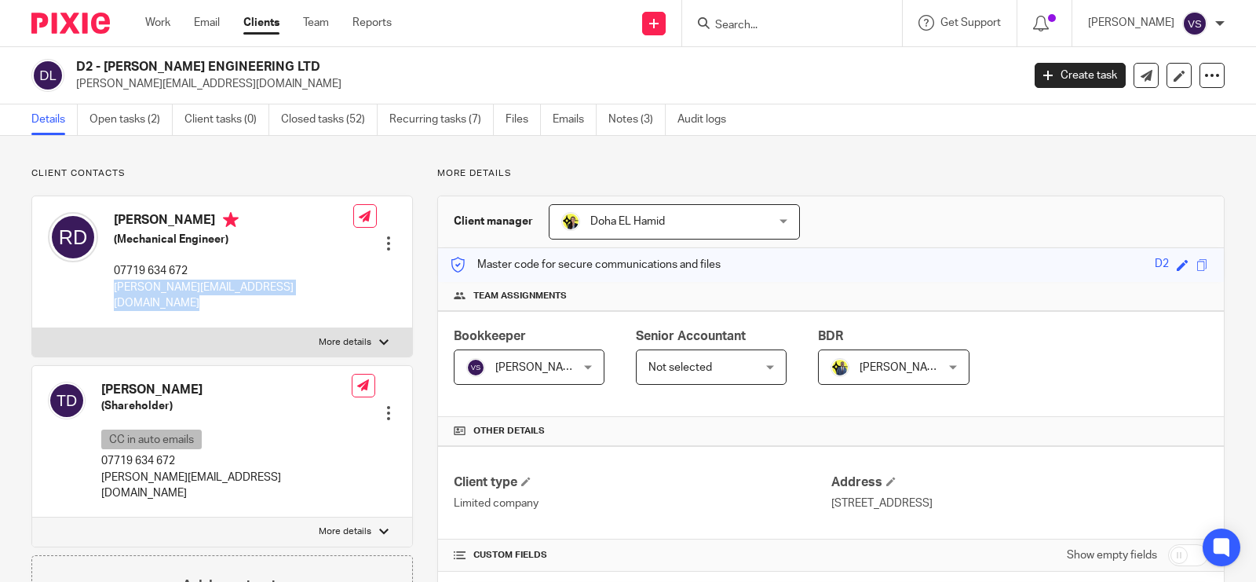
drag, startPoint x: 112, startPoint y: 283, endPoint x: 349, endPoint y: 284, distance: 237.0
click at [349, 284] on div "[PERSON_NAME] (Mechanical Engineer) 07719 634 672 [PERSON_NAME][EMAIL_ADDRESS][…" at bounding box center [222, 261] width 380 height 131
copy div "[PERSON_NAME][EMAIL_ADDRESS][DOMAIN_NAME]"
click at [322, 26] on link "Team" at bounding box center [316, 23] width 26 height 16
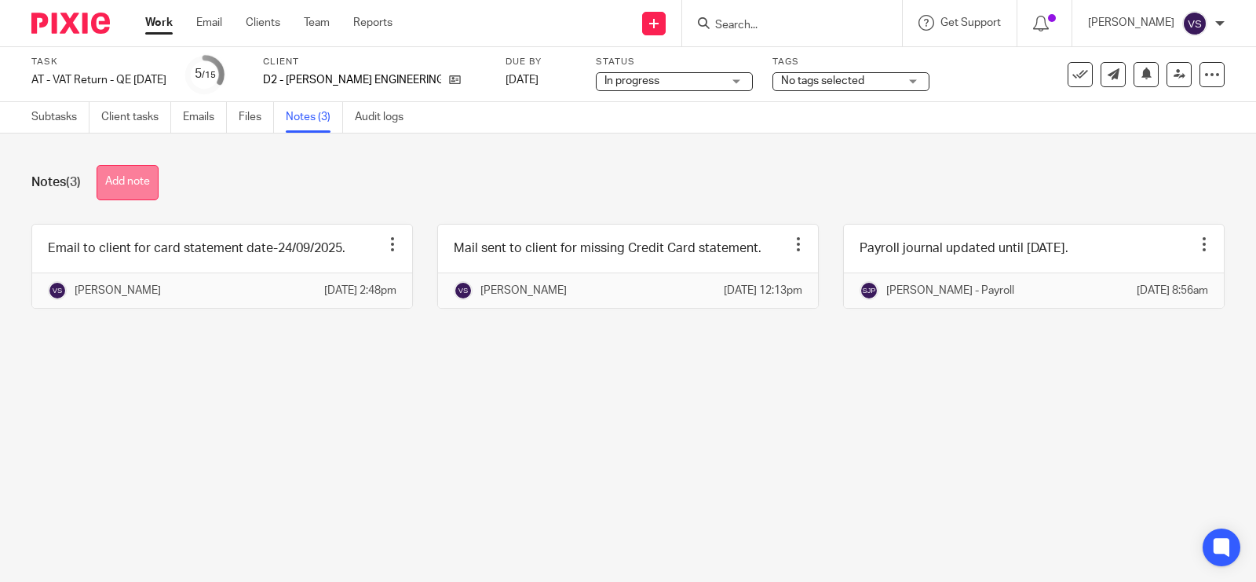
click at [127, 195] on button "Add note" at bounding box center [128, 182] width 62 height 35
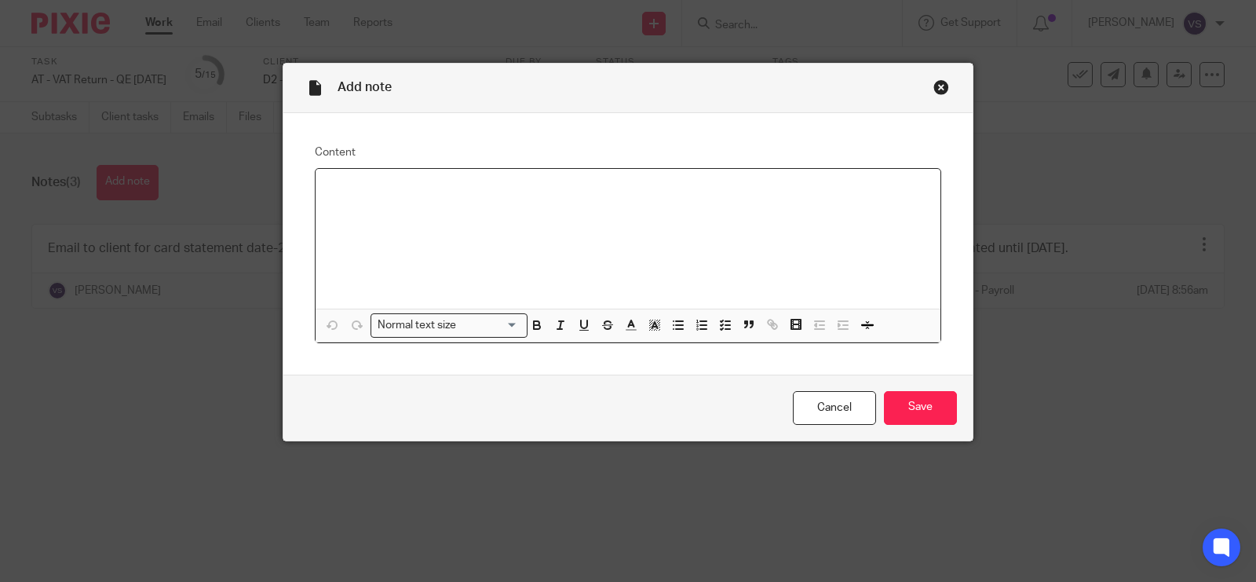
click at [340, 196] on p at bounding box center [628, 189] width 600 height 16
click at [925, 410] on input "Save" at bounding box center [920, 408] width 73 height 34
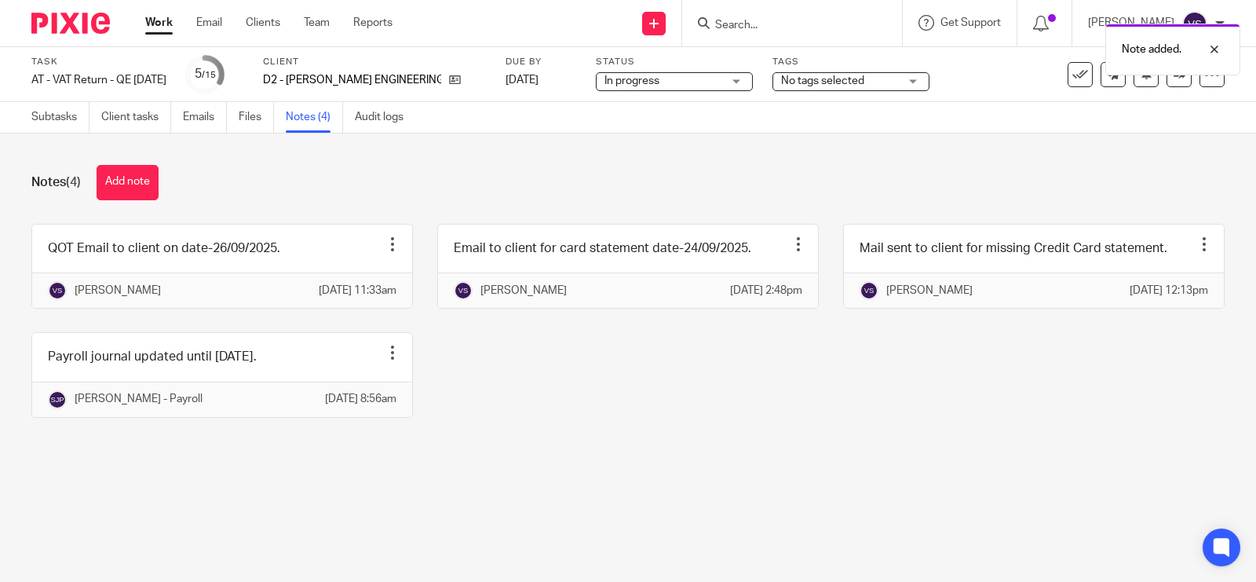
click at [668, 76] on span "In progress" at bounding box center [663, 81] width 118 height 16
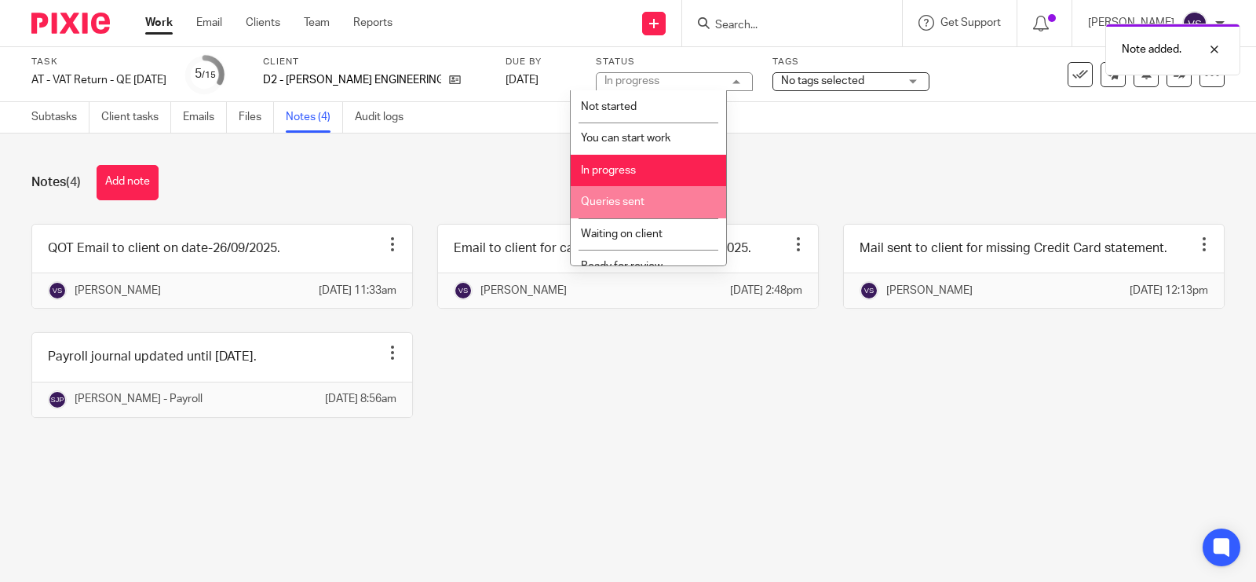
click at [683, 191] on li "Queries sent" at bounding box center [648, 202] width 155 height 32
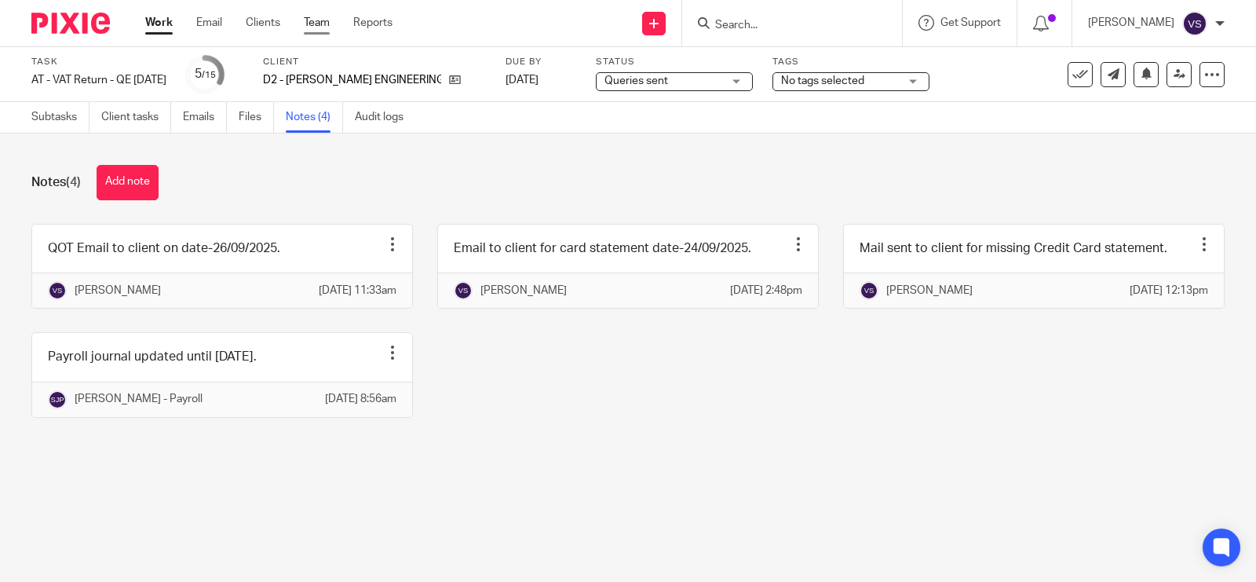
click at [316, 15] on link "Team" at bounding box center [317, 23] width 26 height 16
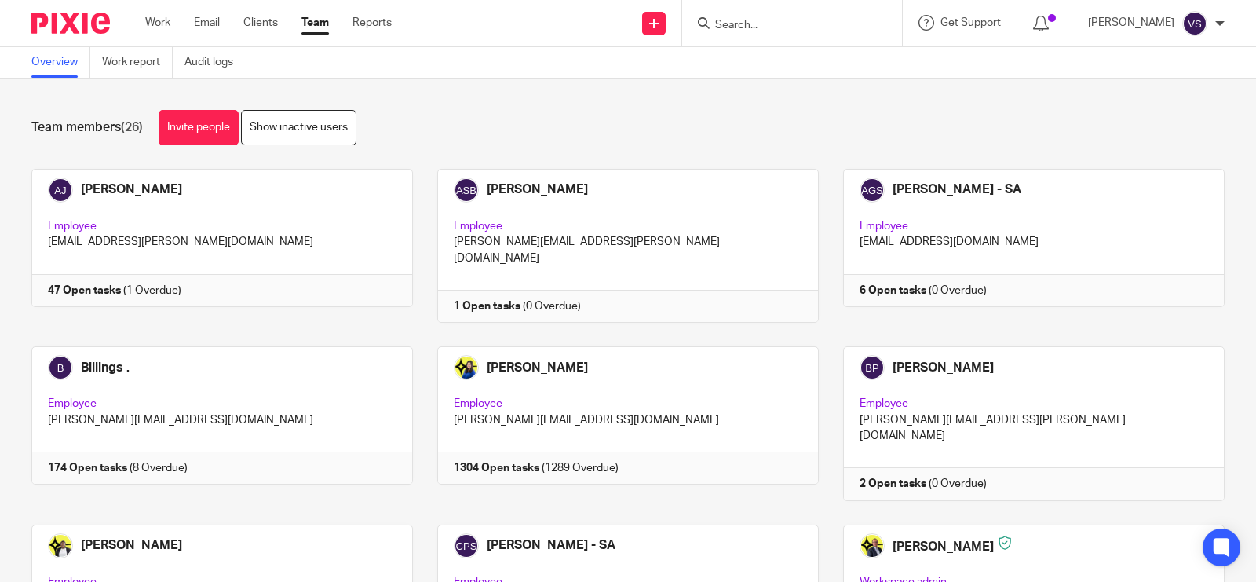
click at [586, 67] on div "Overview Work report Audit logs" at bounding box center [628, 62] width 1256 height 31
click at [593, 78] on div "Team members (26) Invite people Show inactive users Invite team members Add inv…" at bounding box center [628, 329] width 1256 height 503
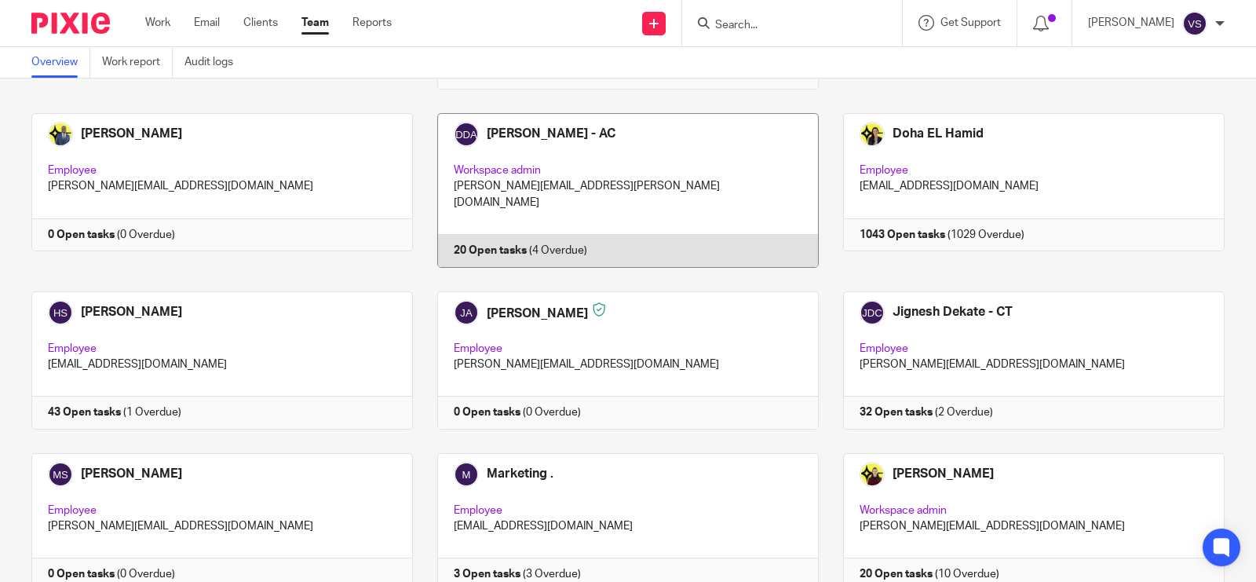
scroll to position [1079, 0]
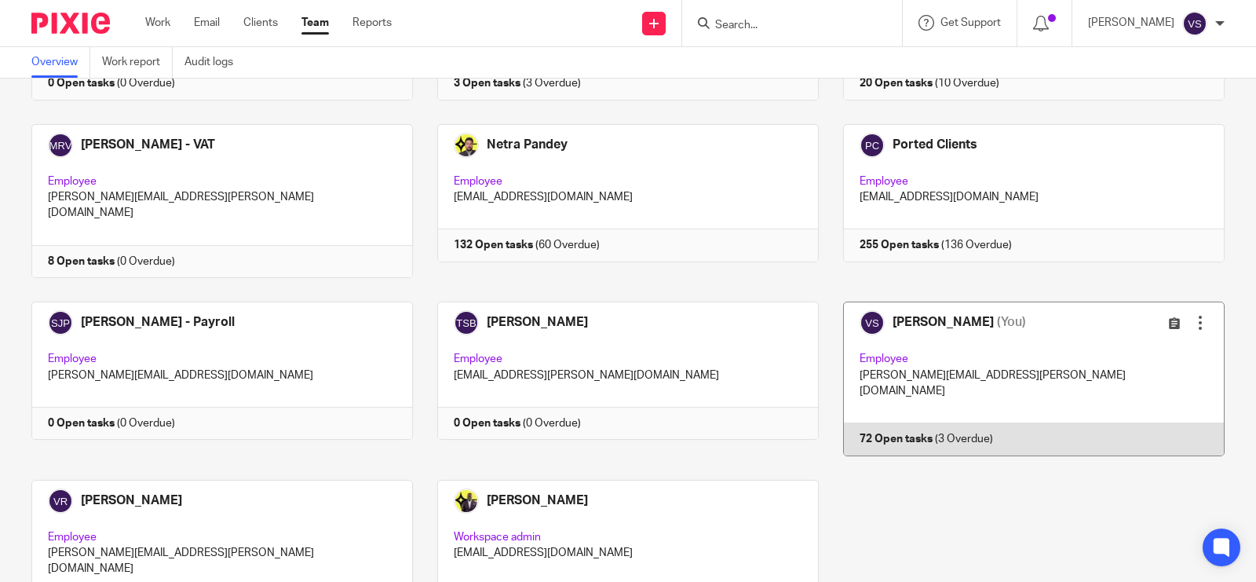
click at [986, 301] on link at bounding box center [1022, 378] width 406 height 154
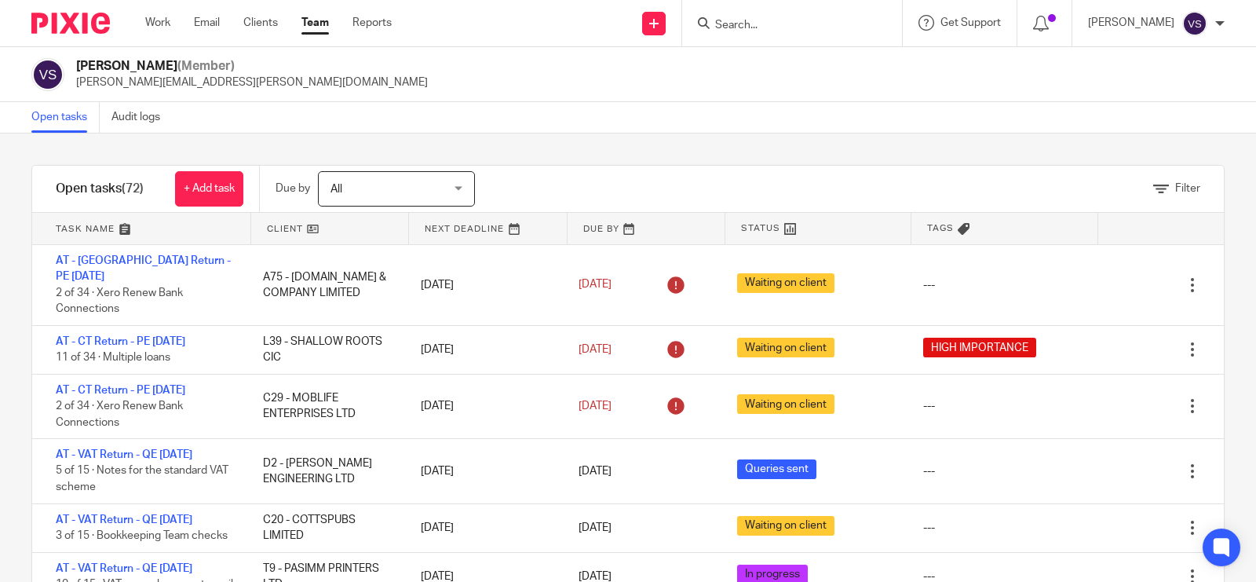
click at [758, 24] on input "Search" at bounding box center [783, 26] width 141 height 14
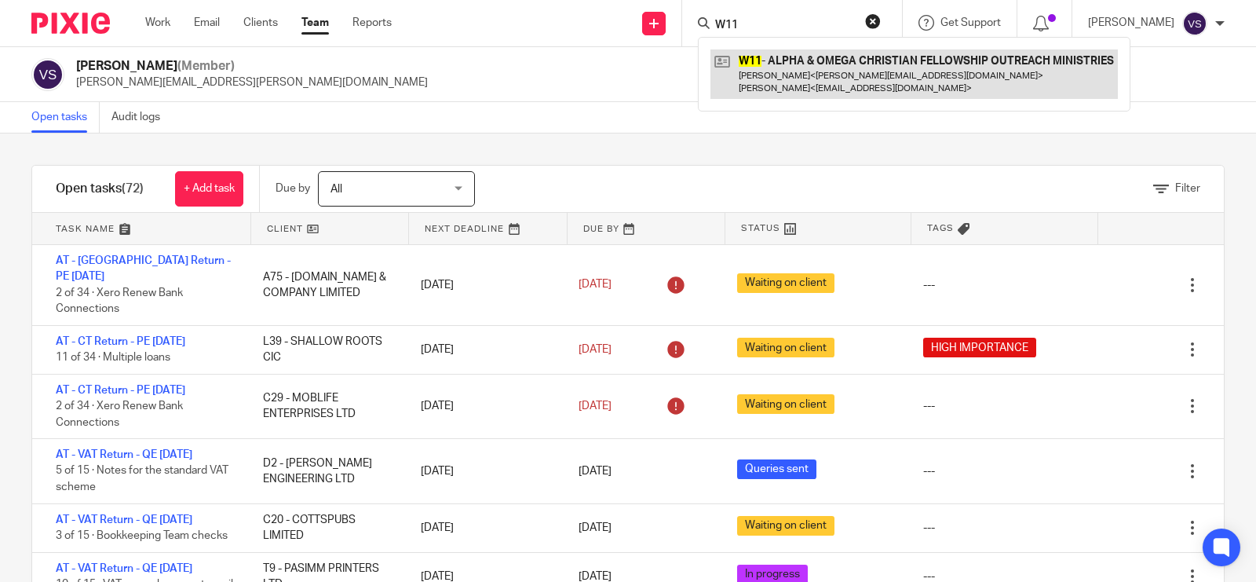
type input "W11"
click at [840, 75] on link at bounding box center [913, 73] width 407 height 49
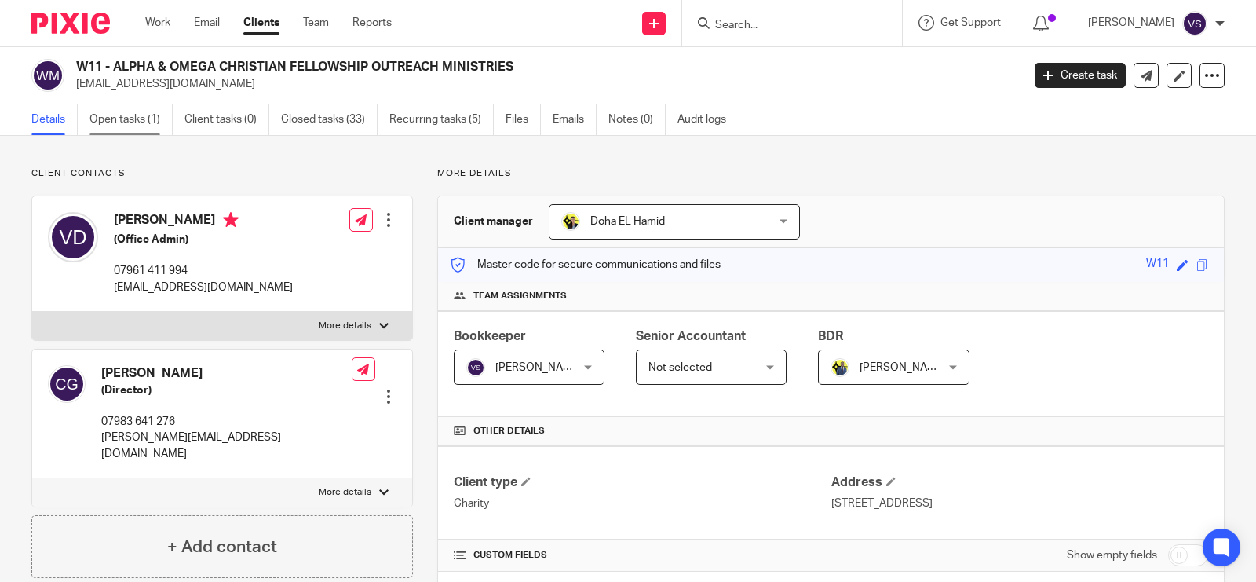
click at [116, 112] on link "Open tasks (1)" at bounding box center [130, 119] width 83 height 31
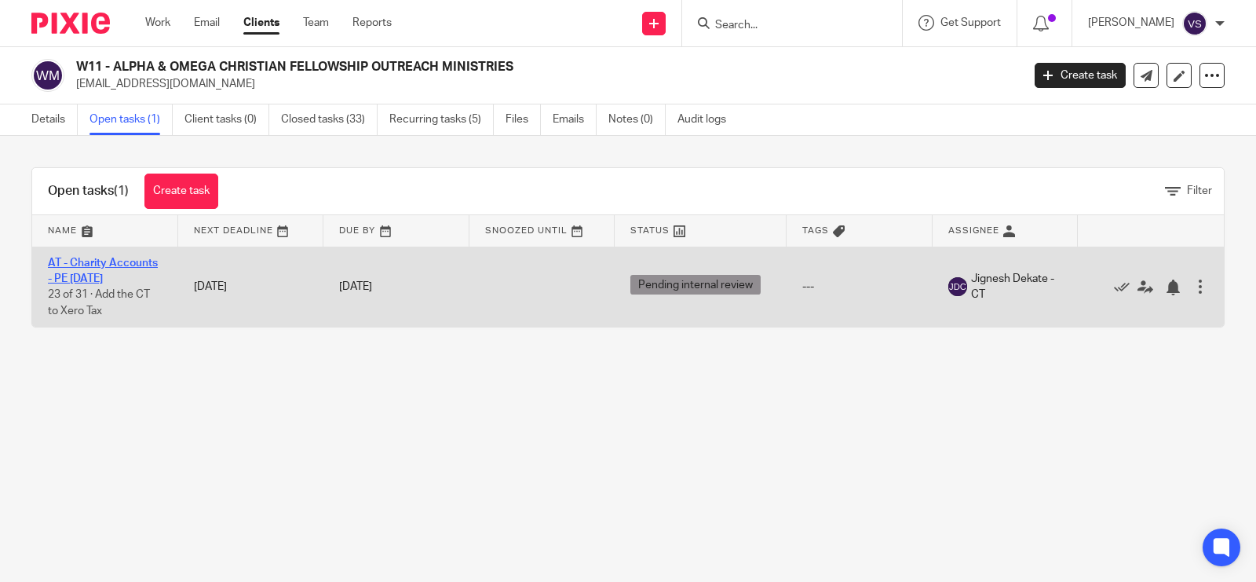
click at [116, 261] on link "AT - Charity Accounts - PE [DATE]" at bounding box center [103, 270] width 110 height 27
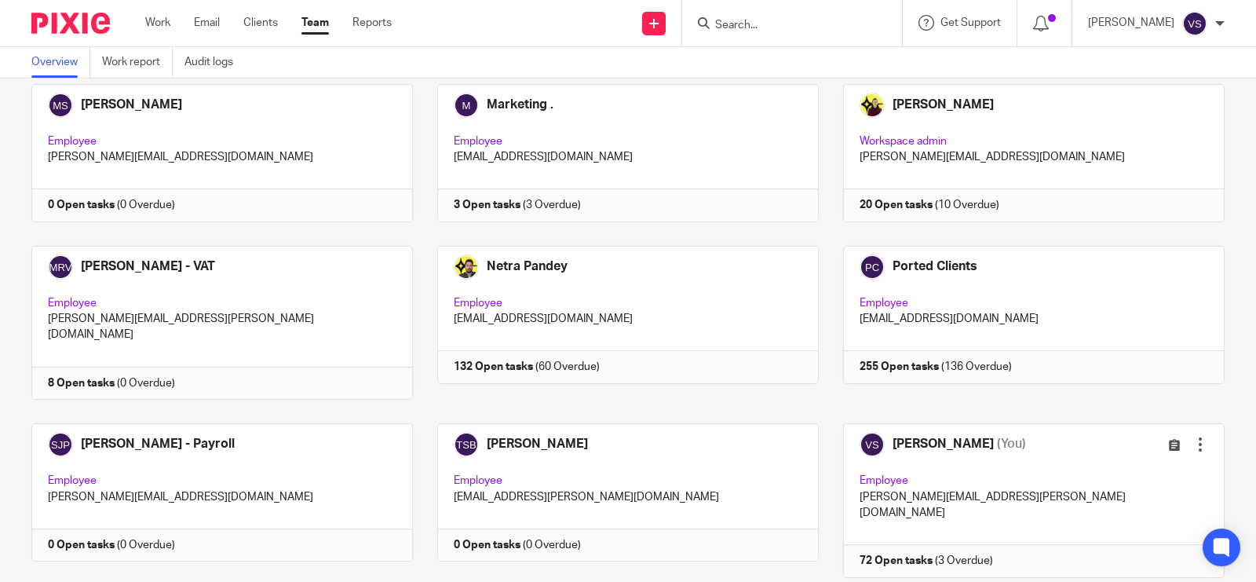
scroll to position [1079, 0]
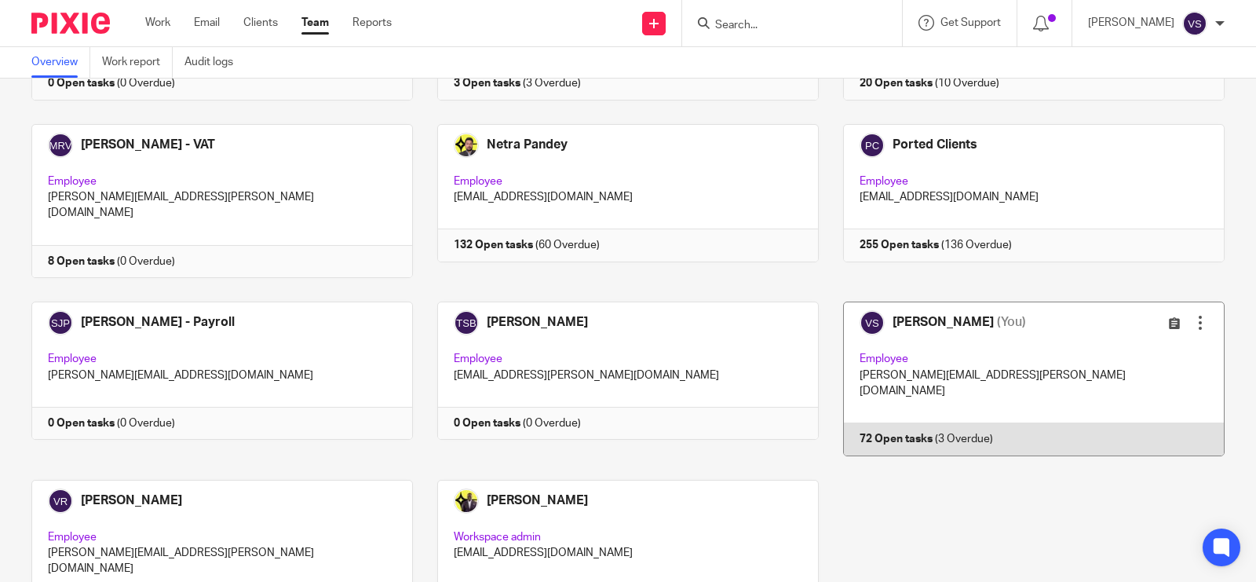
click at [1040, 301] on link at bounding box center [1022, 378] width 406 height 154
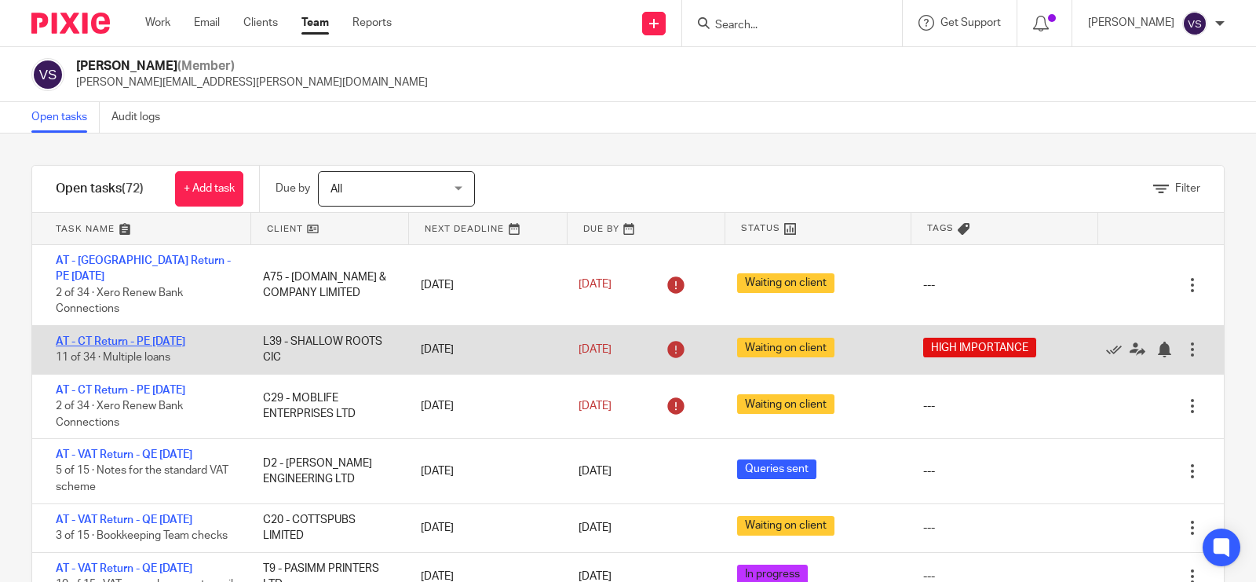
scroll to position [98, 0]
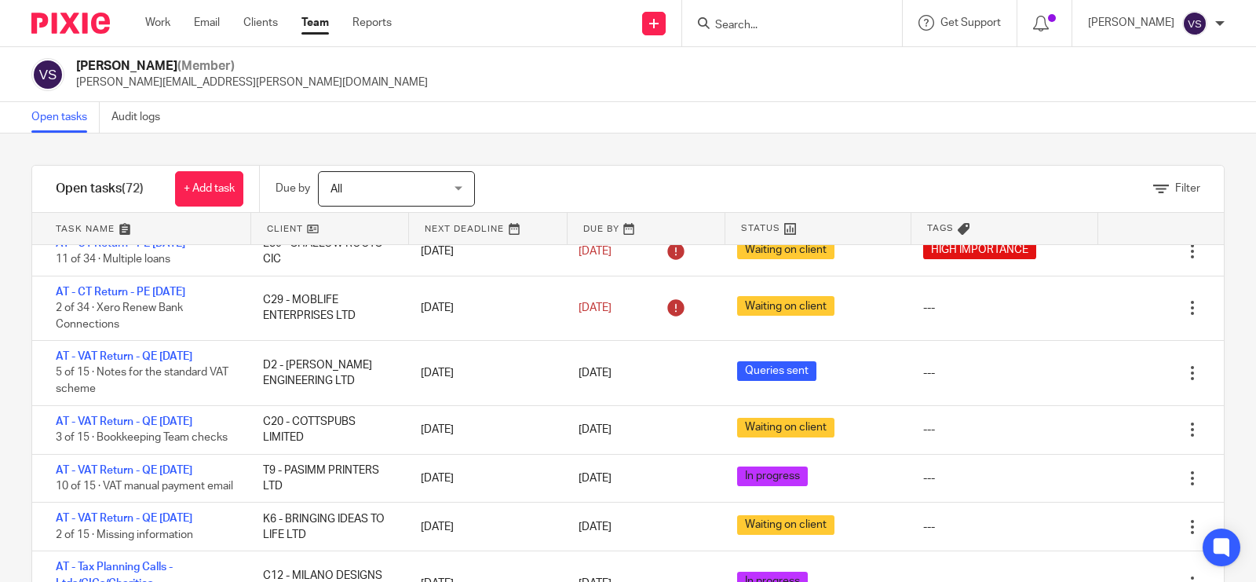
click at [689, 147] on div "Filter tasks Only show tasks matching all of these conditions 1 Client name Is …" at bounding box center [628, 357] width 1256 height 448
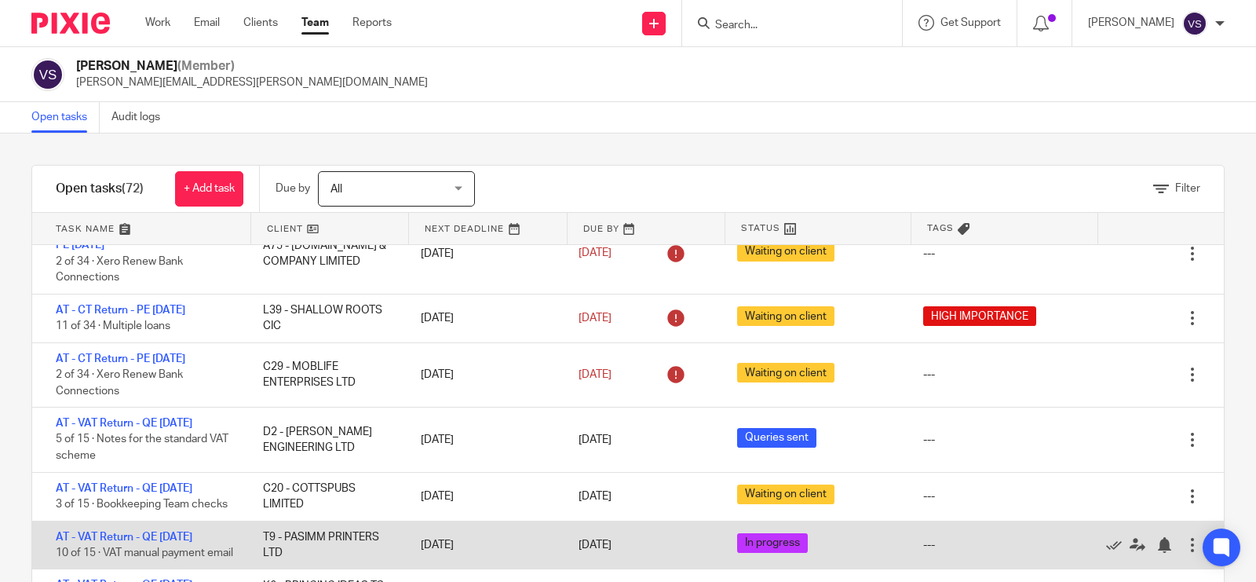
scroll to position [0, 0]
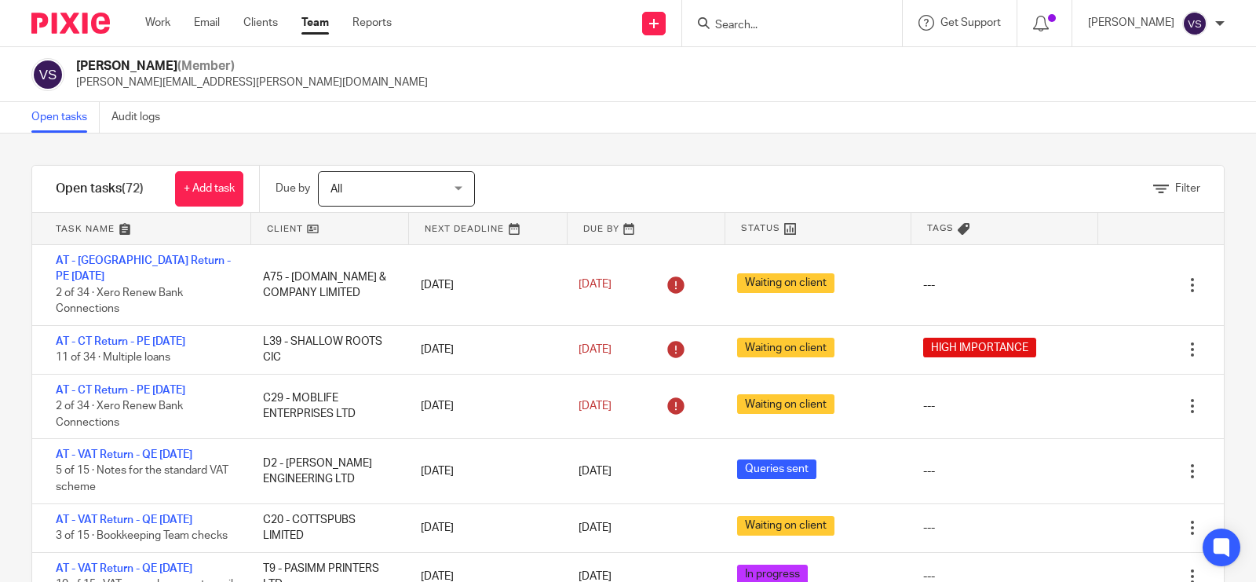
click at [770, 138] on div "Filter tasks Only show tasks matching all of these conditions 1 Client name Is …" at bounding box center [628, 357] width 1256 height 448
click at [480, 100] on div "Vaibhav Solanki (Member) vaibhav.solanki@confiancebizsol.com" at bounding box center [628, 74] width 1256 height 55
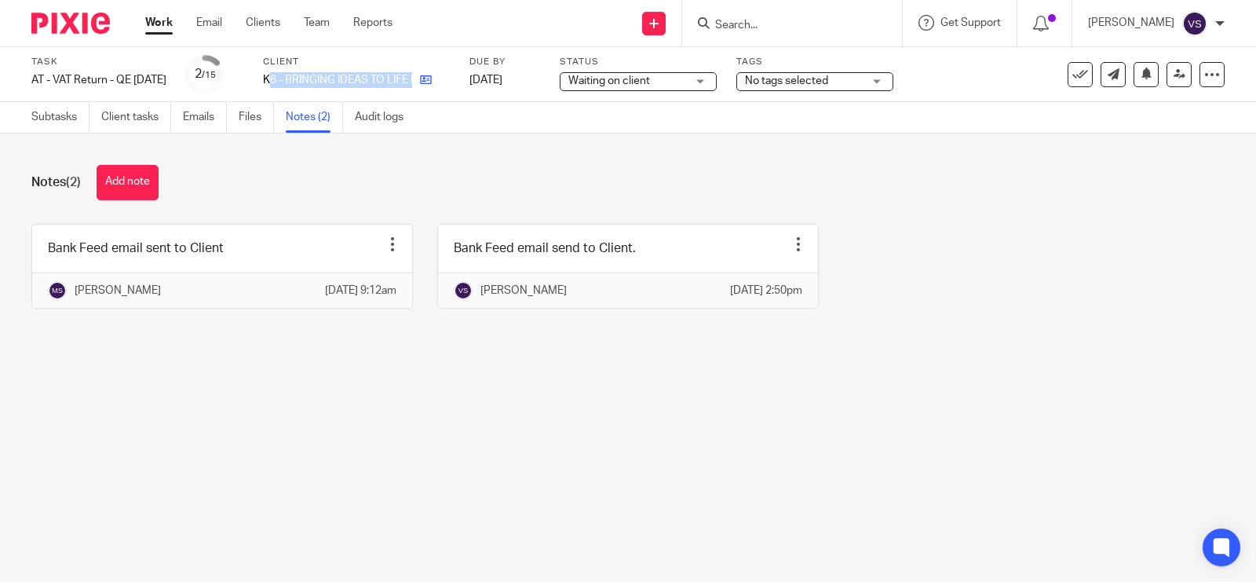
drag, startPoint x: 289, startPoint y: 78, endPoint x: 444, endPoint y: 75, distance: 155.4
click at [444, 75] on div "K6 - BRINGING IDEAS TO LIFE LTD" at bounding box center [356, 80] width 187 height 16
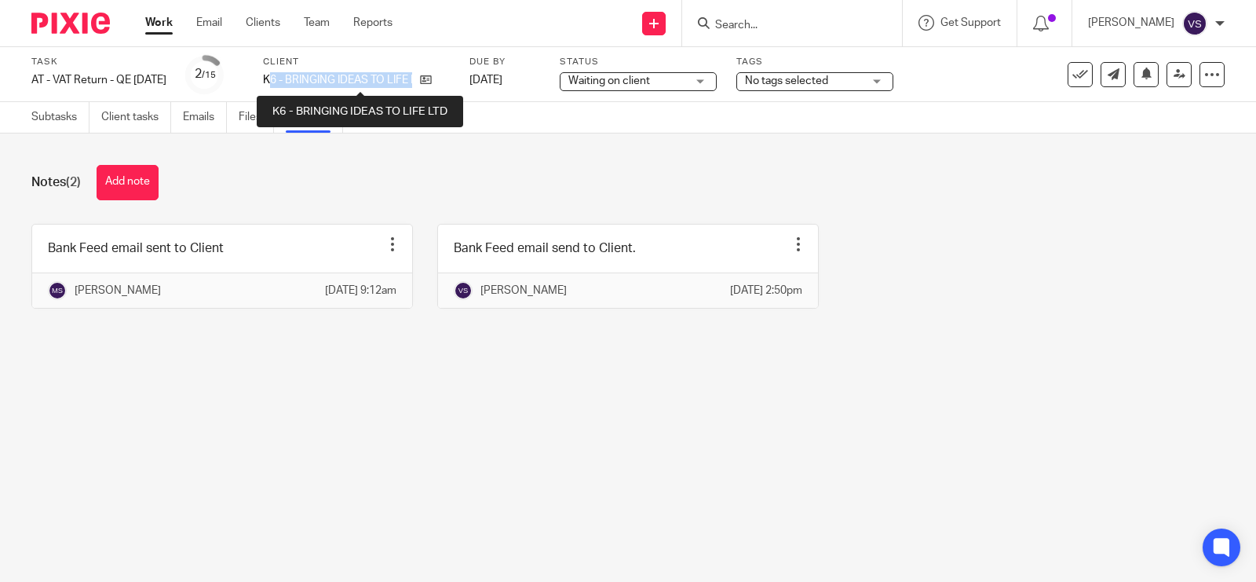
click at [361, 71] on div "Client K6 - BRINGING IDEAS TO LIFE LTD" at bounding box center [356, 75] width 187 height 38
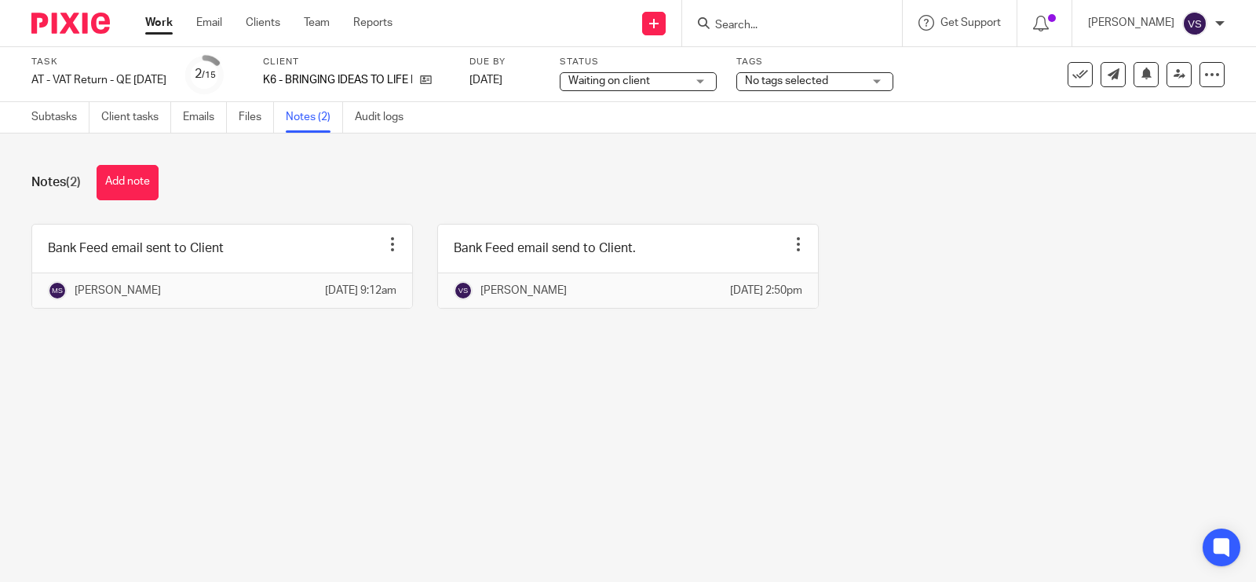
drag, startPoint x: 283, startPoint y: 77, endPoint x: 448, endPoint y: 68, distance: 165.8
click at [448, 68] on div "Task AT - VAT Return - QE 31-08-2025 Save AT - VAT Return - QE 31-08-2025 2 /15…" at bounding box center [528, 75] width 994 height 38
click at [374, 193] on div "Notes (2) Add note" at bounding box center [627, 182] width 1193 height 35
drag, startPoint x: 286, startPoint y: 78, endPoint x: 469, endPoint y: 80, distance: 182.1
click at [450, 80] on div "K6 - BRINGING IDEAS TO LIFE LTD" at bounding box center [356, 80] width 187 height 16
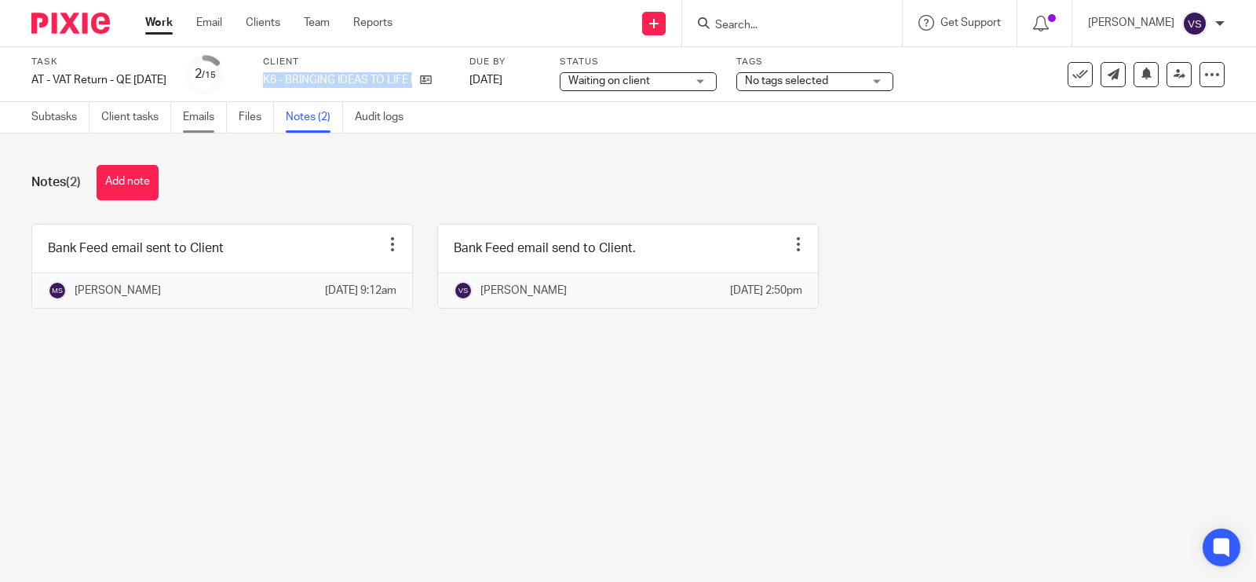
copy div "K6 - BRINGING IDEAS TO LIFE LTD"
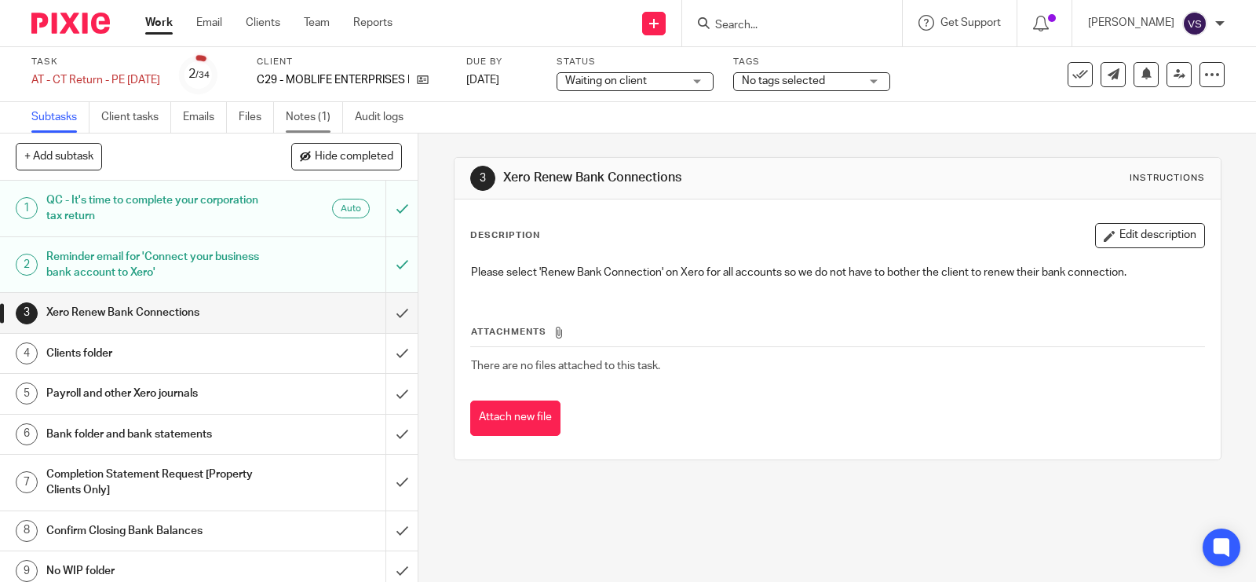
click at [299, 122] on link "Notes (1)" at bounding box center [314, 117] width 57 height 31
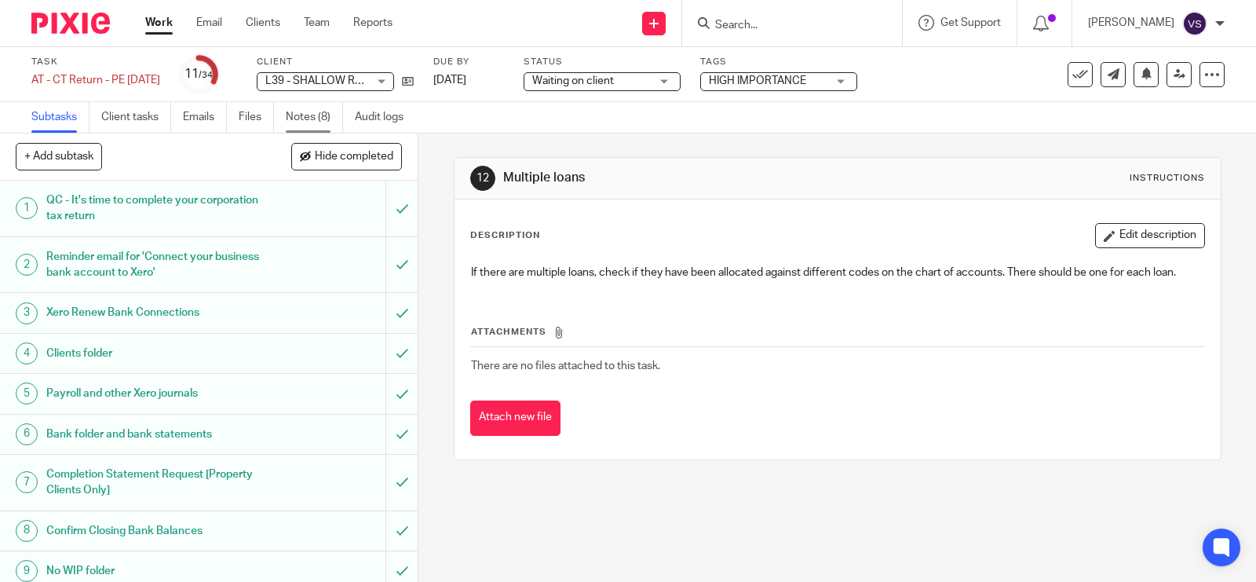
click at [296, 107] on link "Notes (8)" at bounding box center [314, 117] width 57 height 31
